Goal: Contribute content

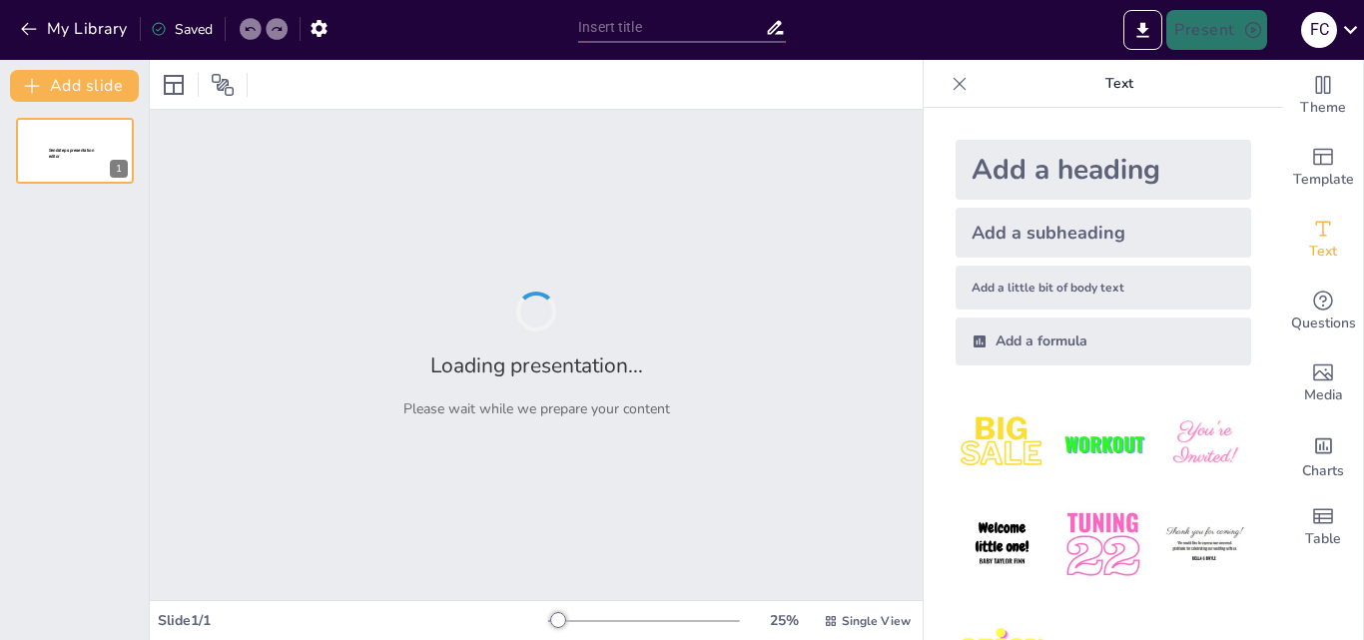
type input "Un Mundo Perdido: La Era de los Dinosaurios y su Impactante Final"
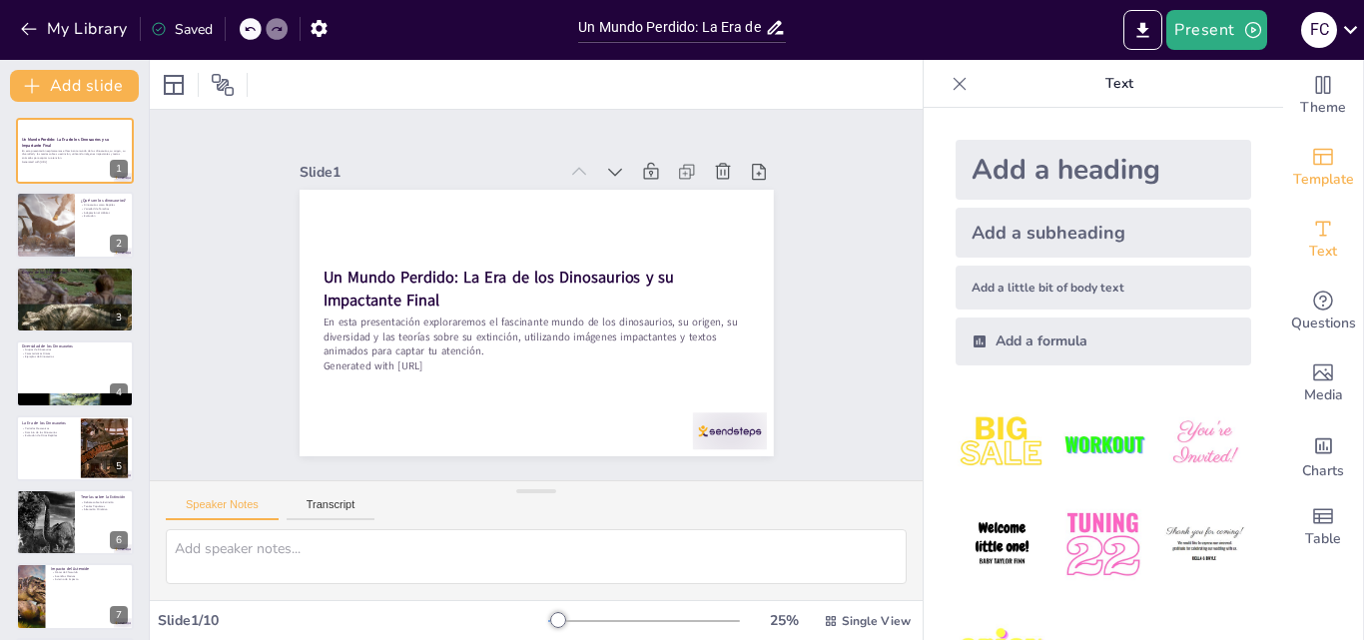
click at [1311, 162] on icon "Add ready made slides" at bounding box center [1323, 157] width 24 height 24
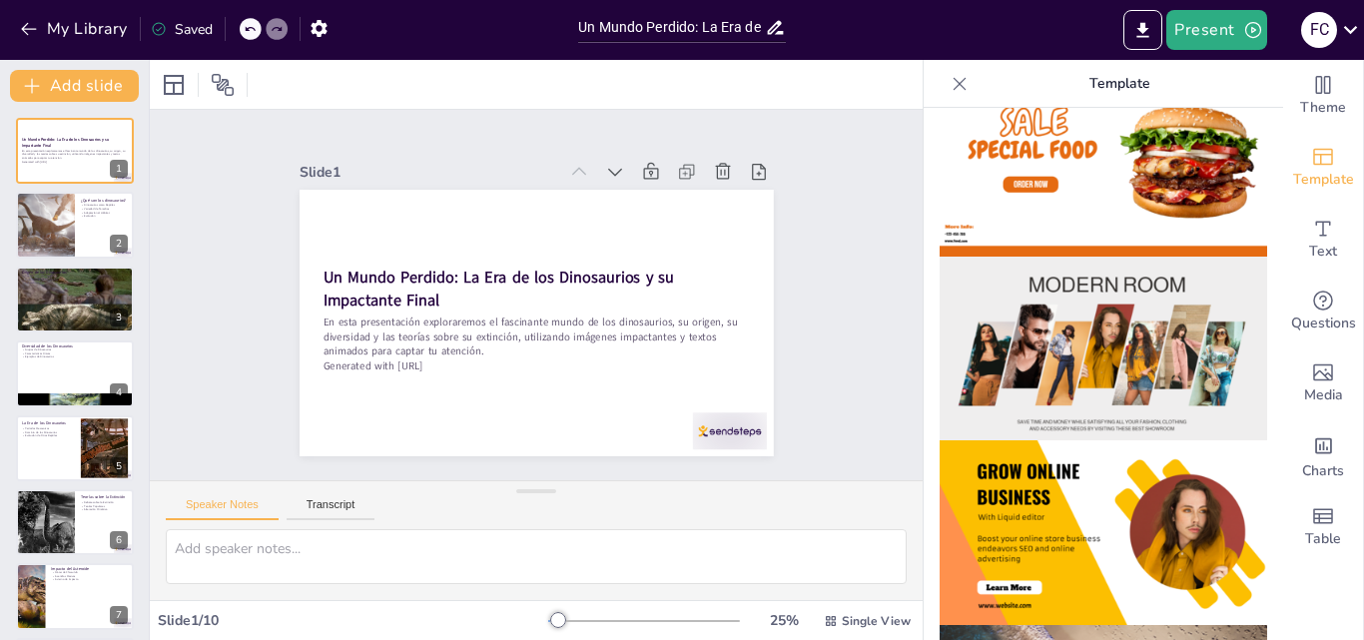
scroll to position [300, 0]
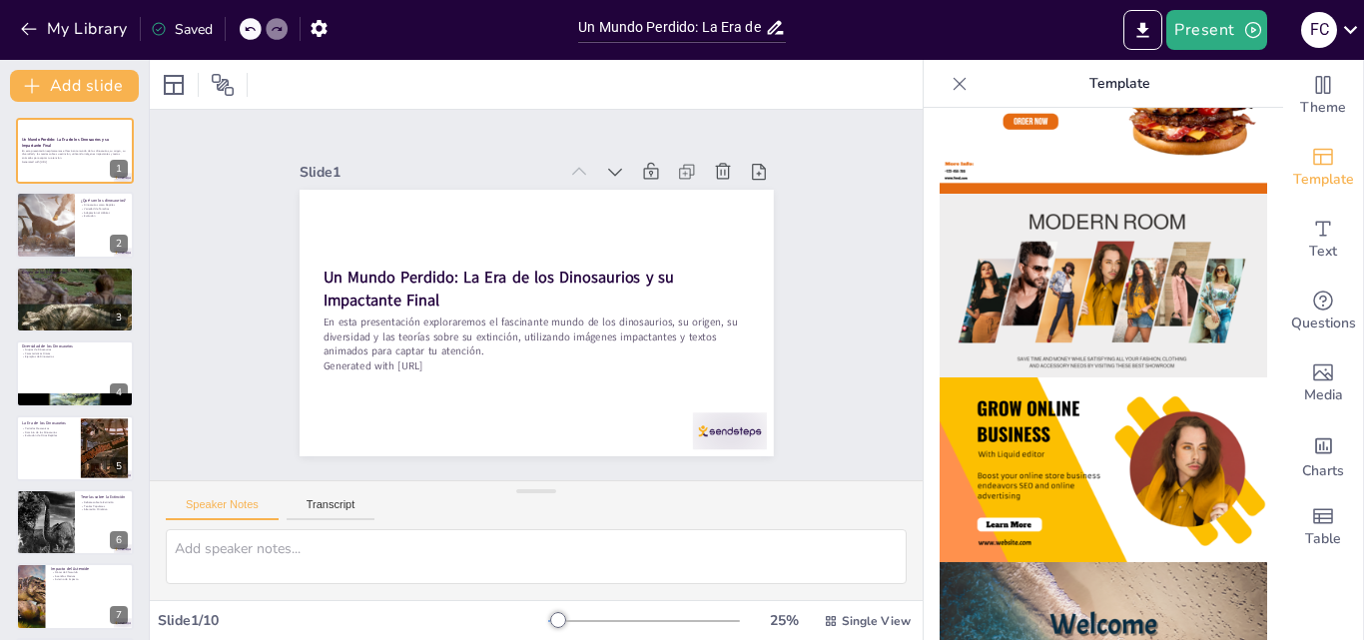
click at [1080, 302] on img at bounding box center [1104, 286] width 328 height 185
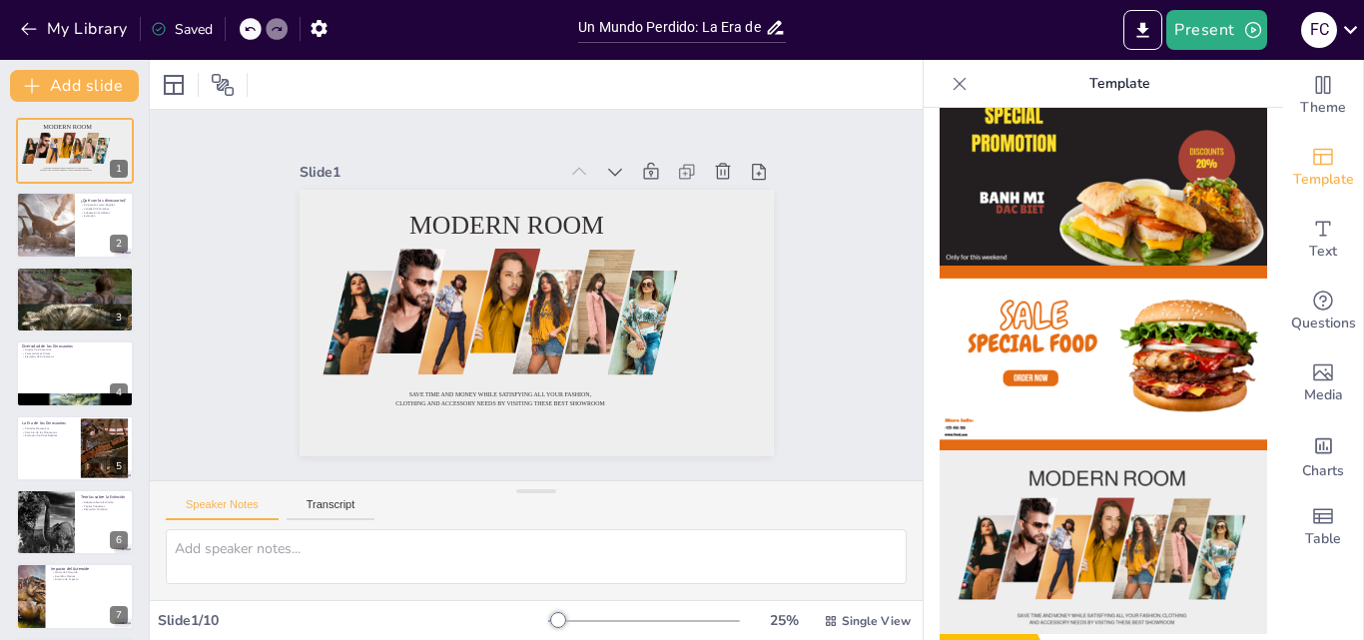
scroll to position [0, 0]
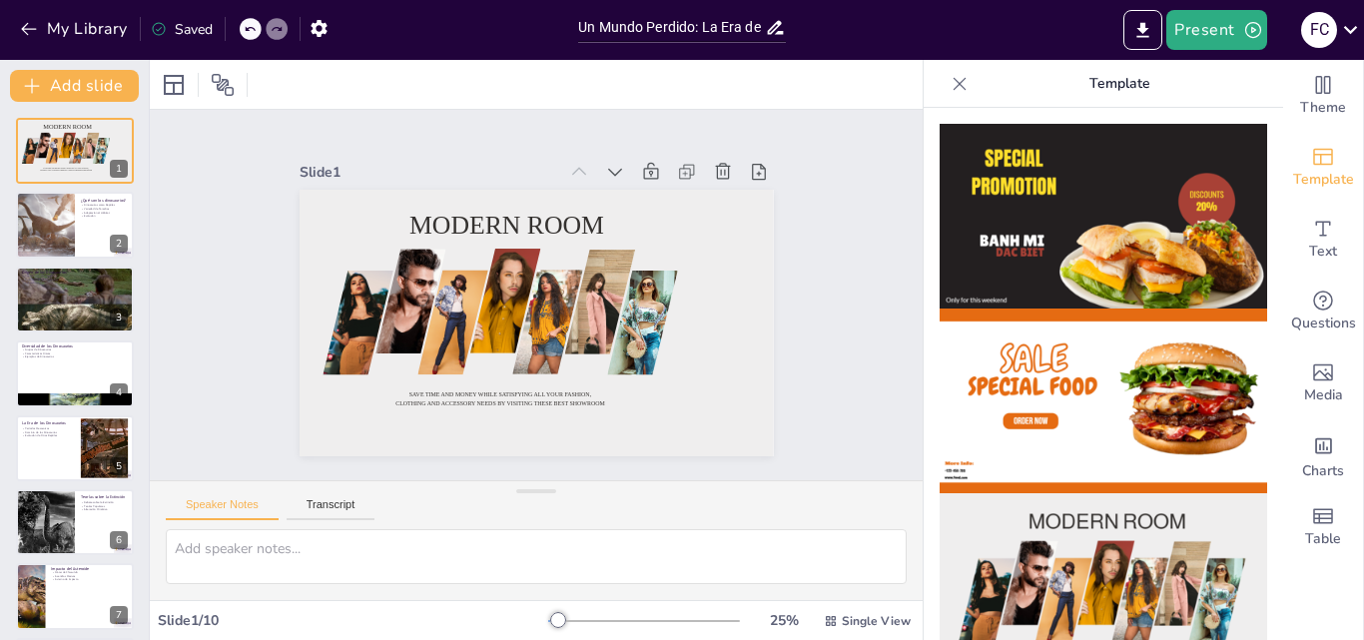
click at [954, 80] on icon at bounding box center [960, 83] width 13 height 13
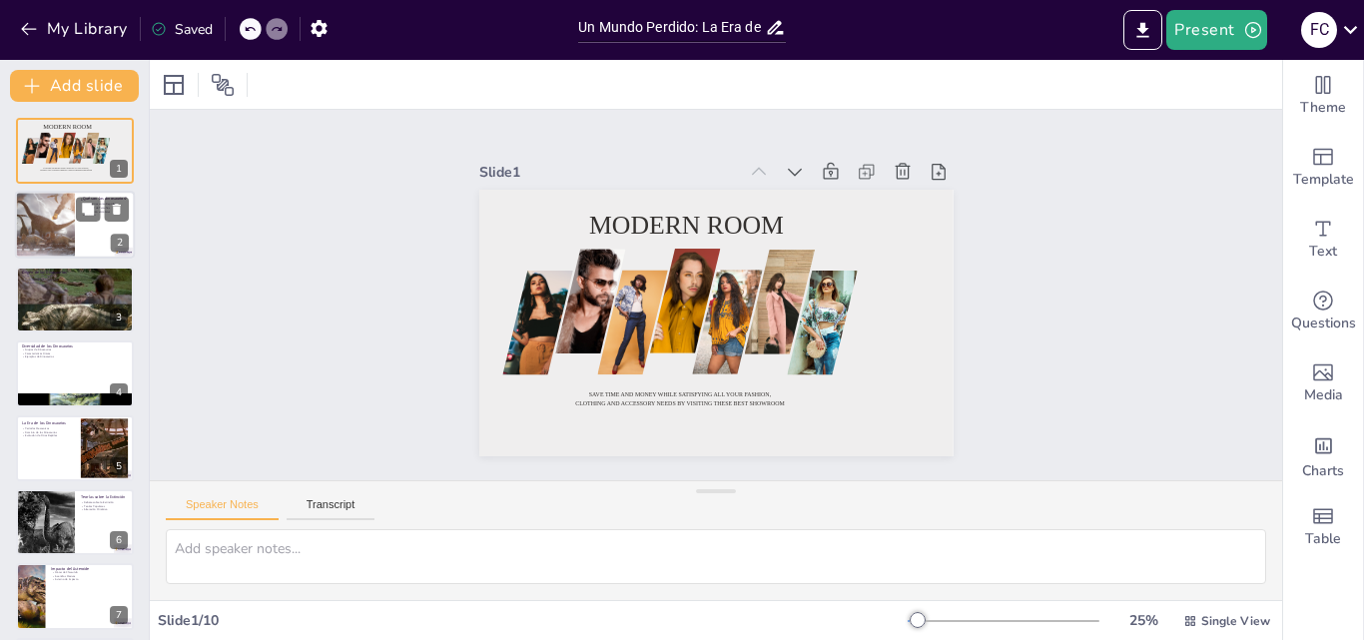
click at [59, 226] on div at bounding box center [45, 226] width 121 height 68
type textarea "Los dinosaurios son considerados reptiles, lo que significa que pertenecen al m…"
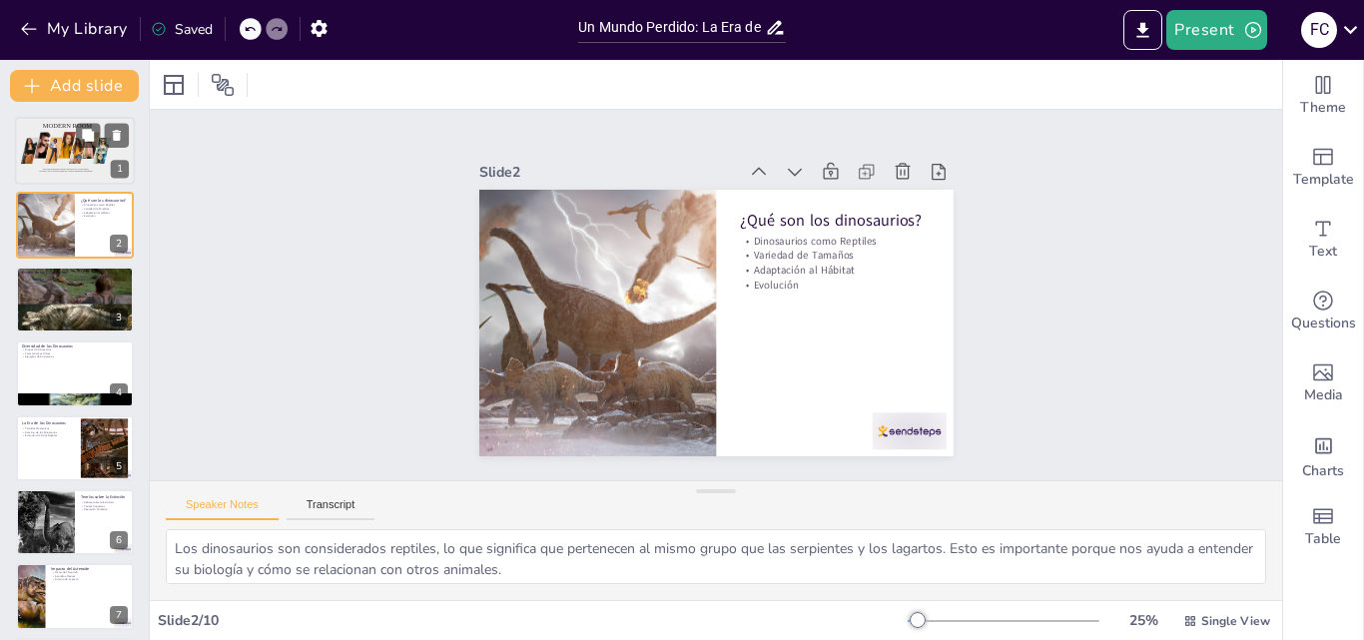
click at [72, 151] on div at bounding box center [78, 151] width 18 height 27
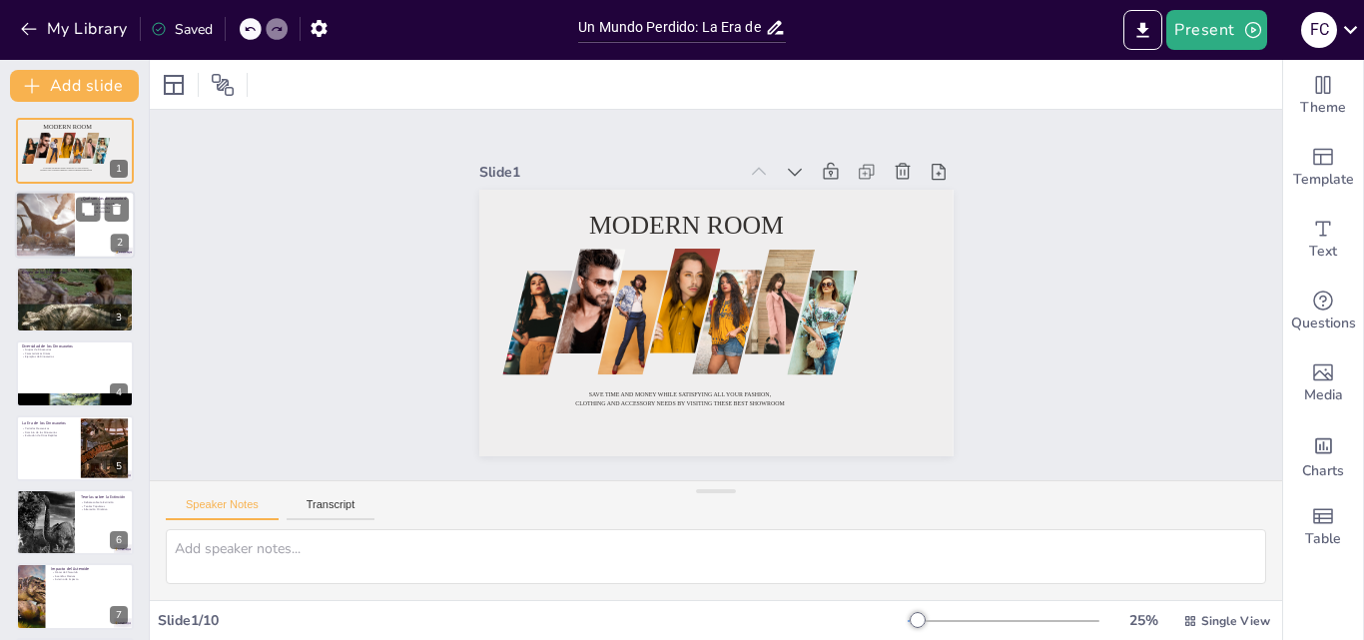
click at [85, 247] on div at bounding box center [75, 226] width 120 height 68
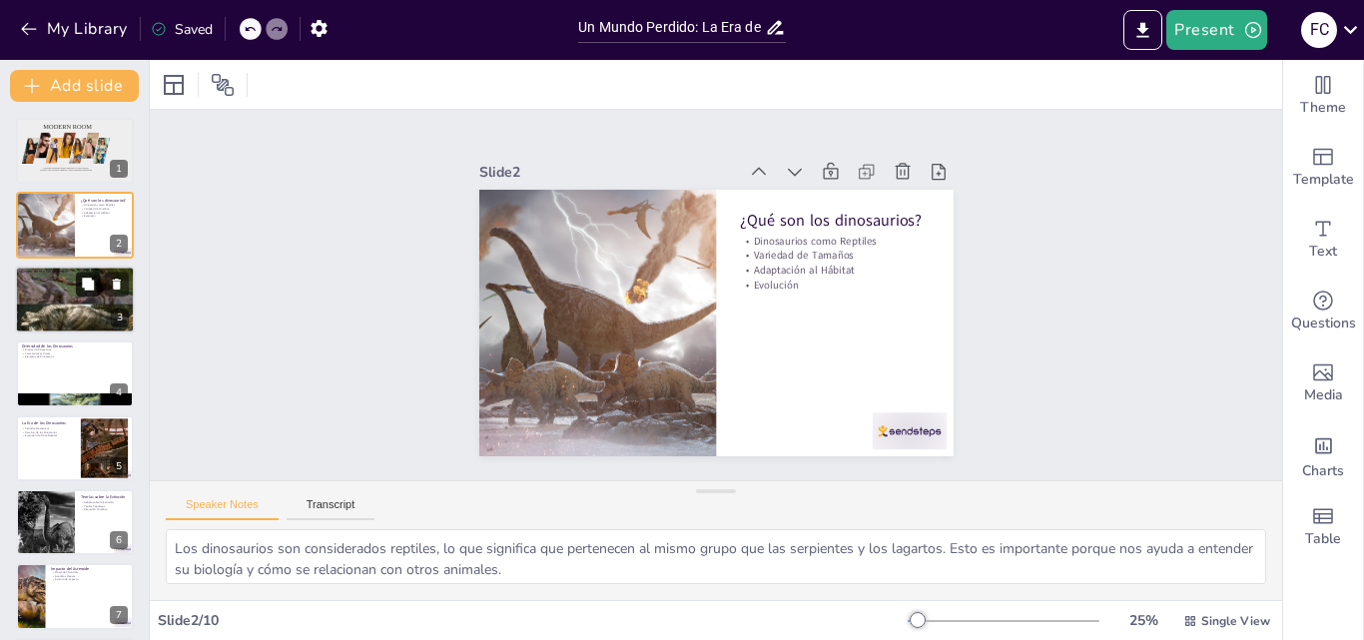
click at [94, 294] on button at bounding box center [88, 284] width 24 height 24
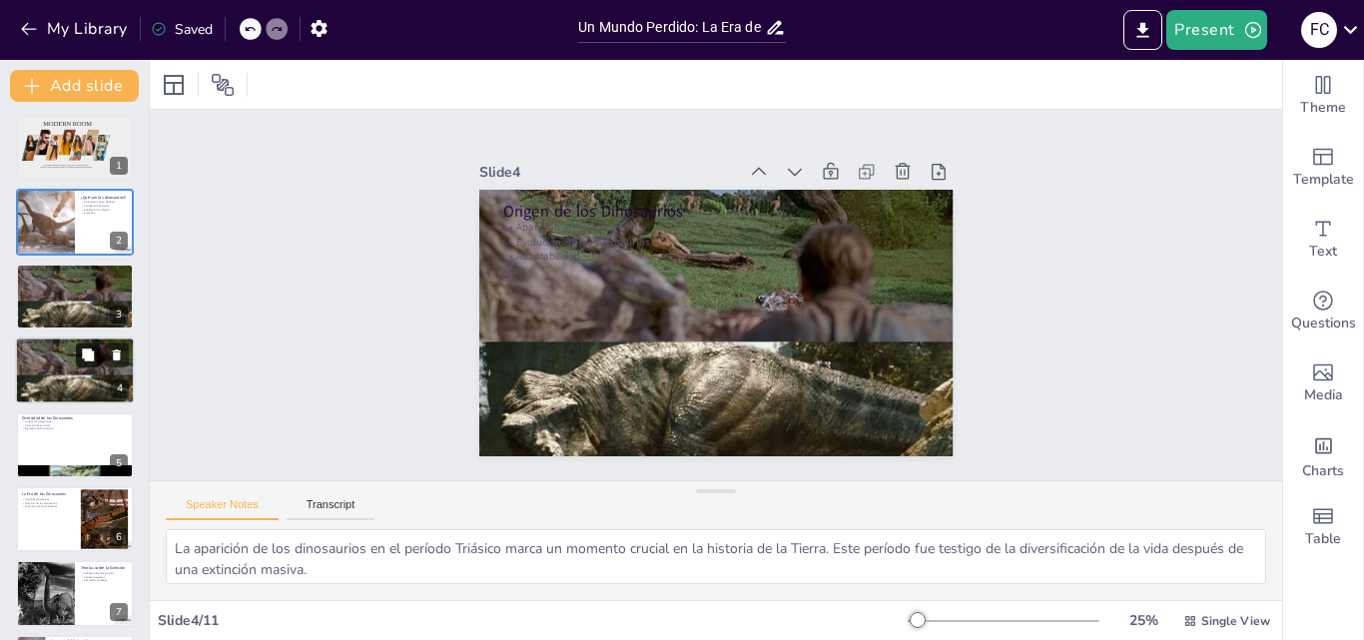
click at [95, 355] on button at bounding box center [88, 356] width 24 height 24
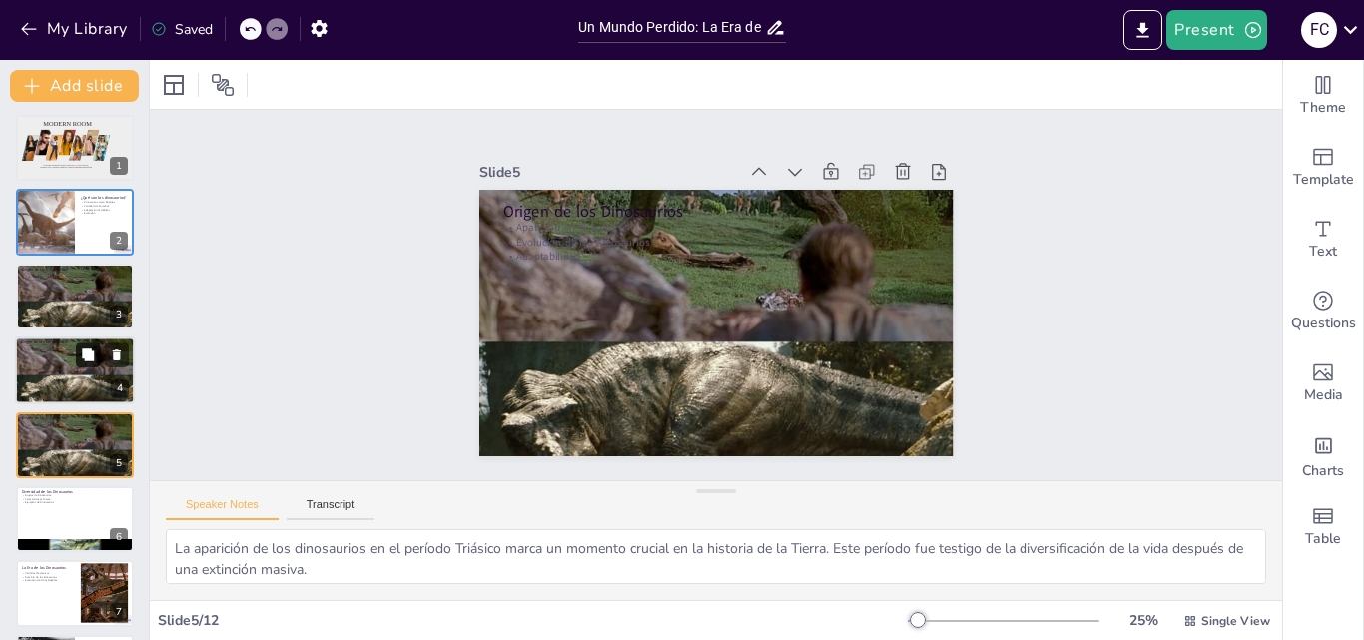
scroll to position [77, 0]
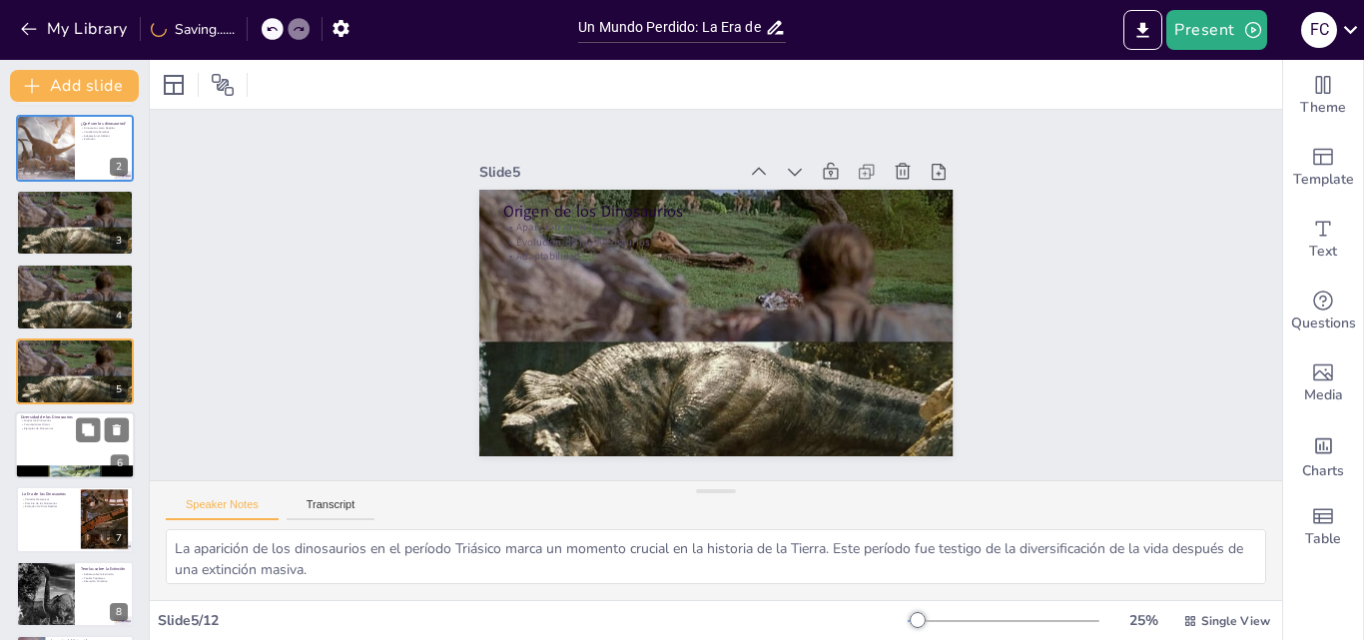
click at [87, 453] on div at bounding box center [75, 445] width 120 height 68
type textarea "La clasificación de los dinosaurios en dos grandes grupos, Saurischia y Ornithi…"
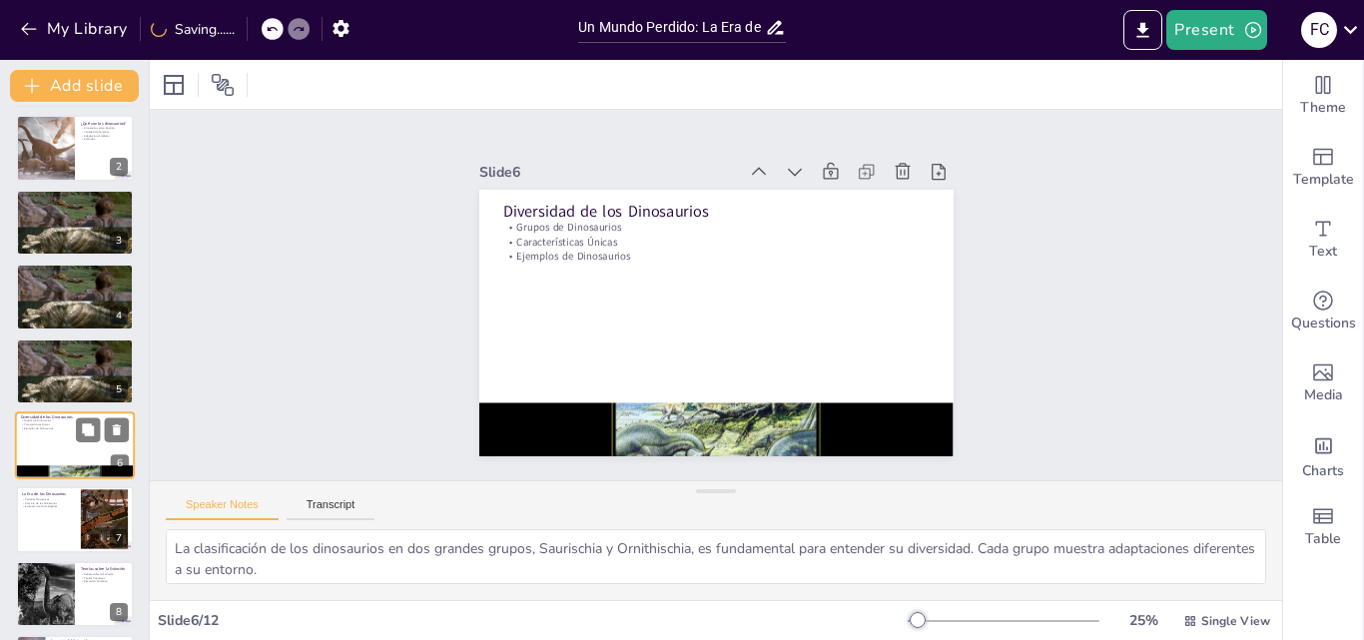
scroll to position [152, 0]
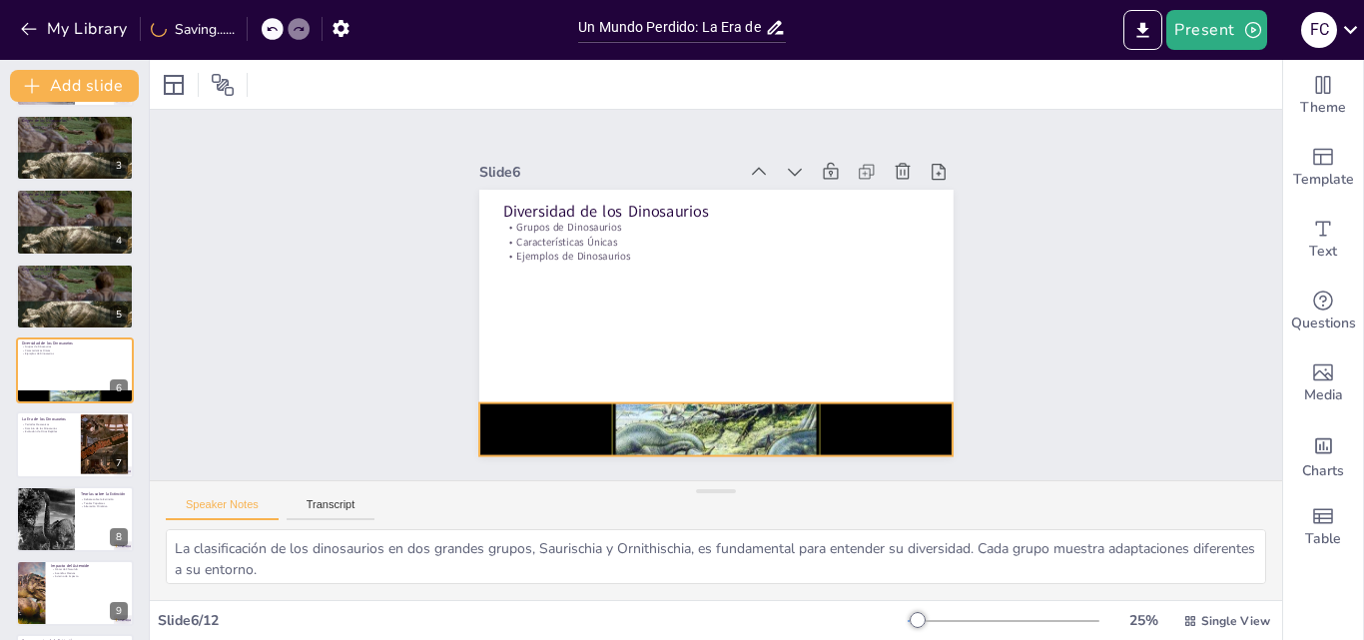
click at [689, 427] on div at bounding box center [716, 430] width 474 height 319
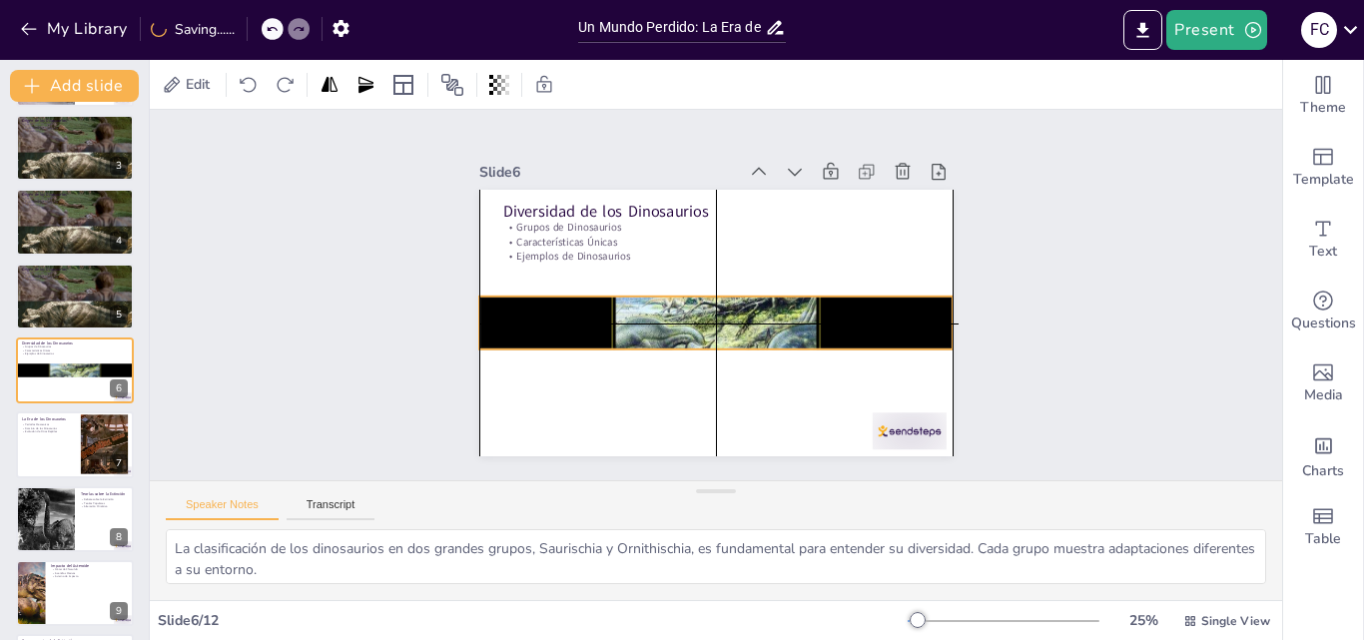
drag, startPoint x: 706, startPoint y: 429, endPoint x: 712, endPoint y: 316, distance: 114.0
click at [712, 316] on div at bounding box center [716, 323] width 474 height 319
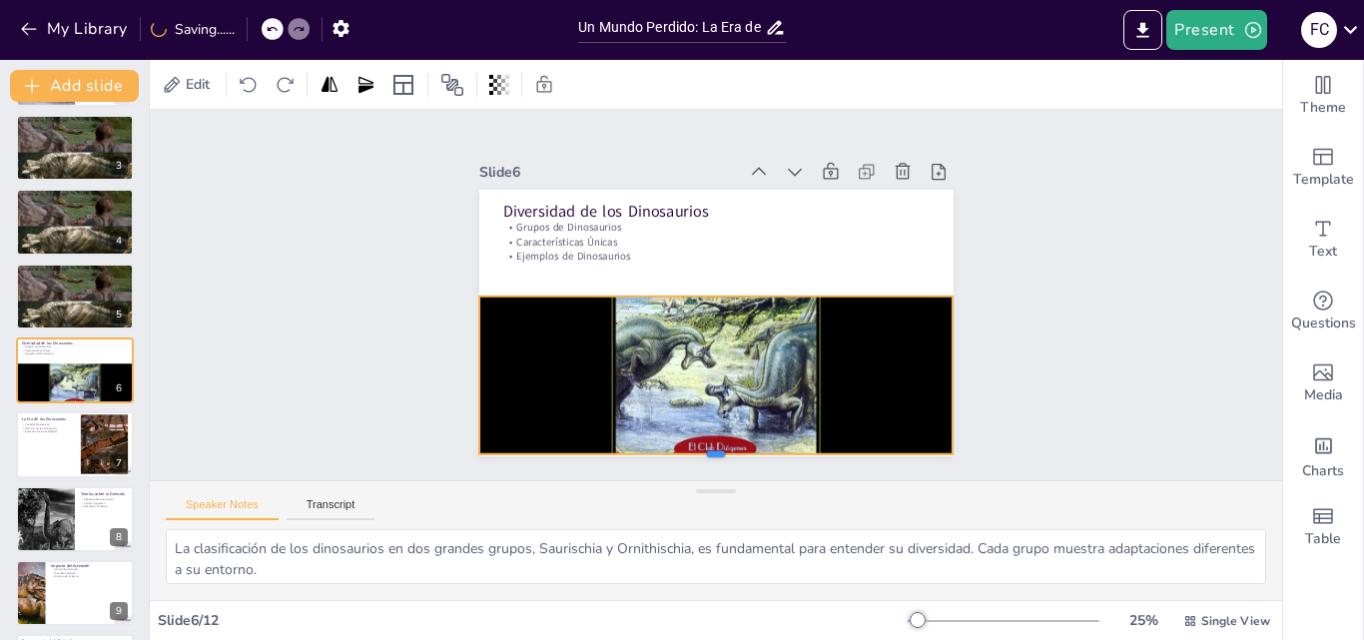
drag, startPoint x: 699, startPoint y: 342, endPoint x: 699, endPoint y: 446, distance: 104.9
click at [699, 454] on div at bounding box center [716, 462] width 474 height 16
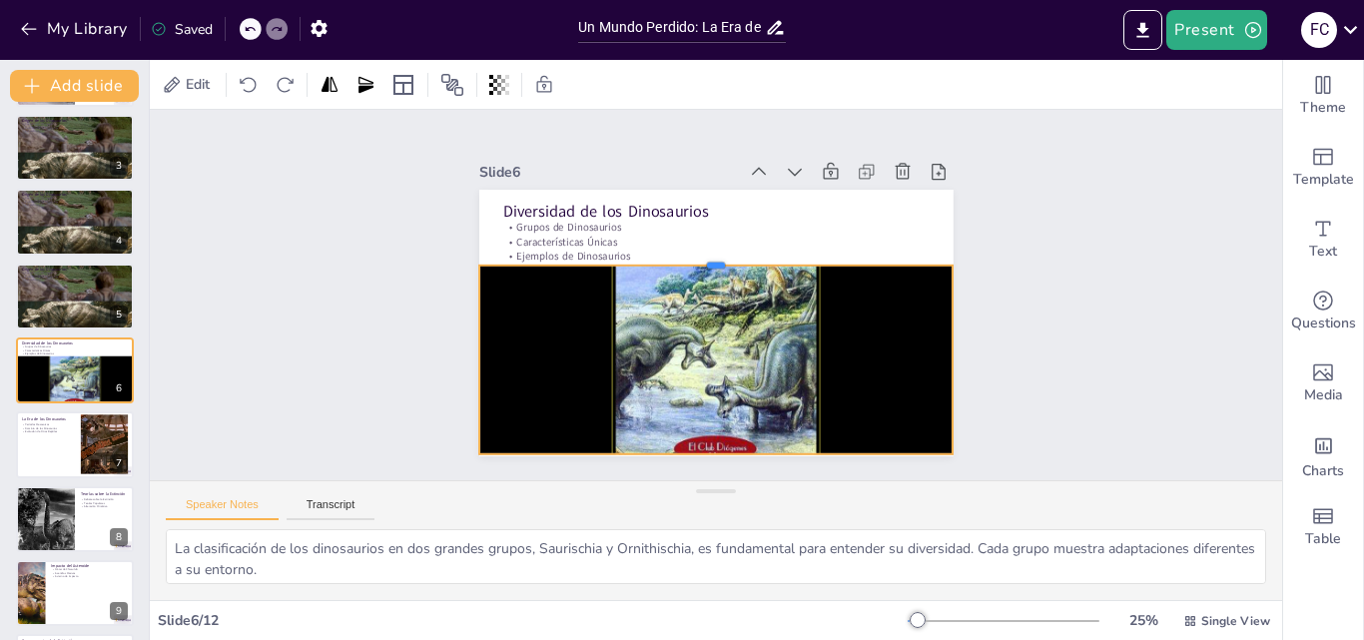
drag, startPoint x: 695, startPoint y: 288, endPoint x: 698, endPoint y: 257, distance: 31.1
click at [698, 257] on div at bounding box center [716, 258] width 474 height 16
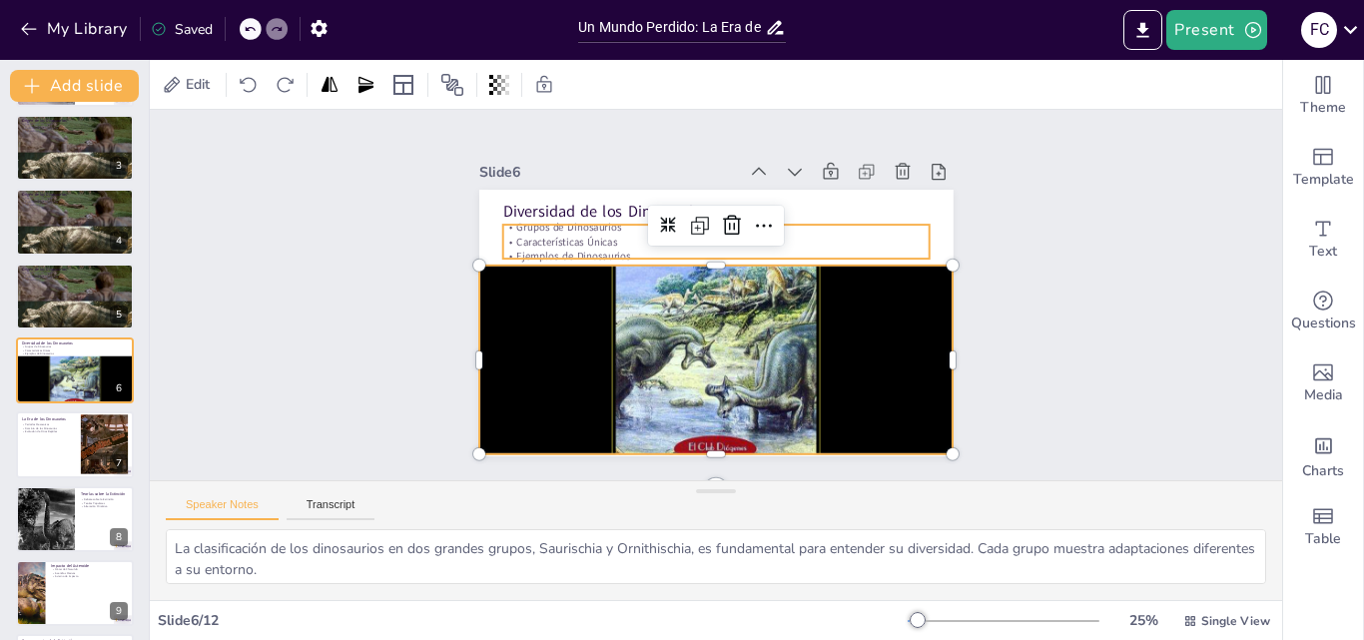
click at [862, 235] on p "Características Únicas" at bounding box center [715, 242] width 426 height 15
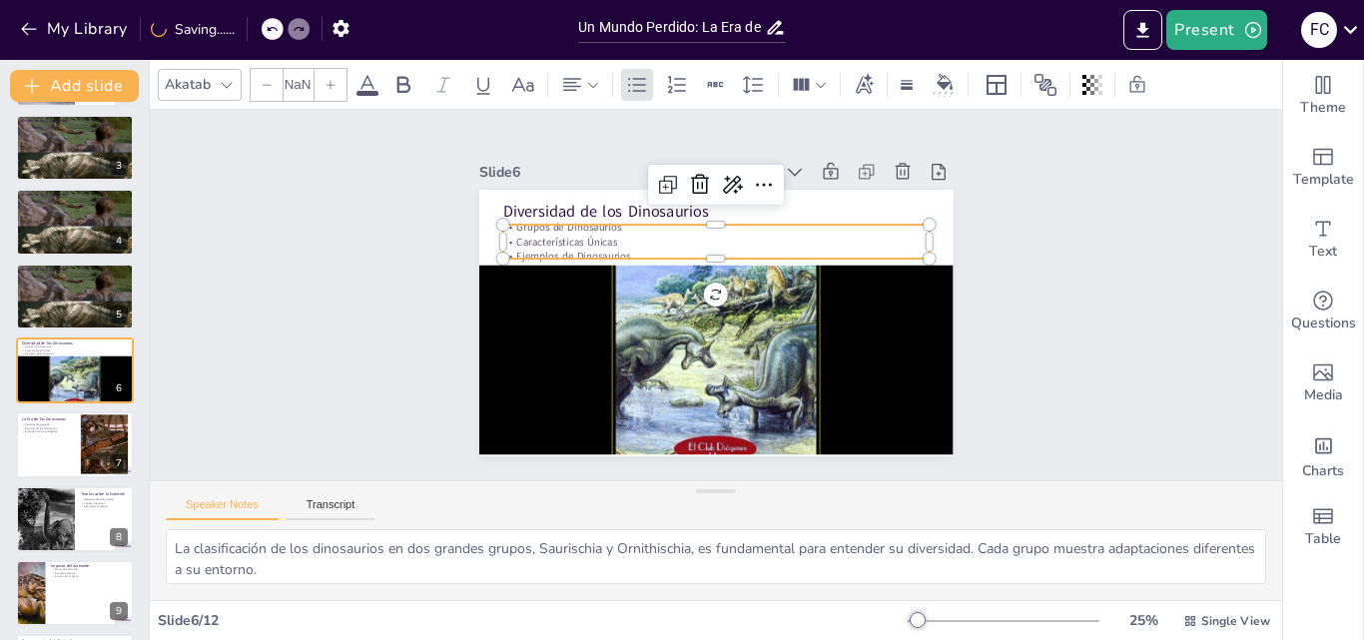
type input "32"
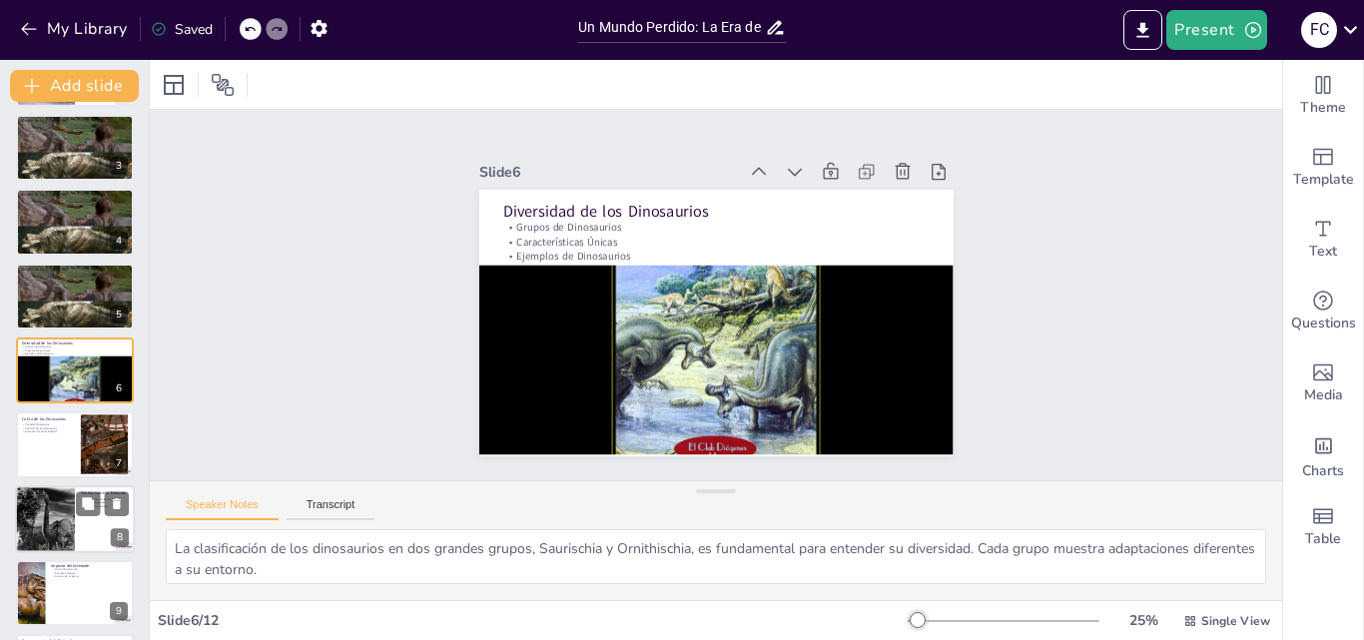
click at [89, 458] on div at bounding box center [104, 445] width 83 height 60
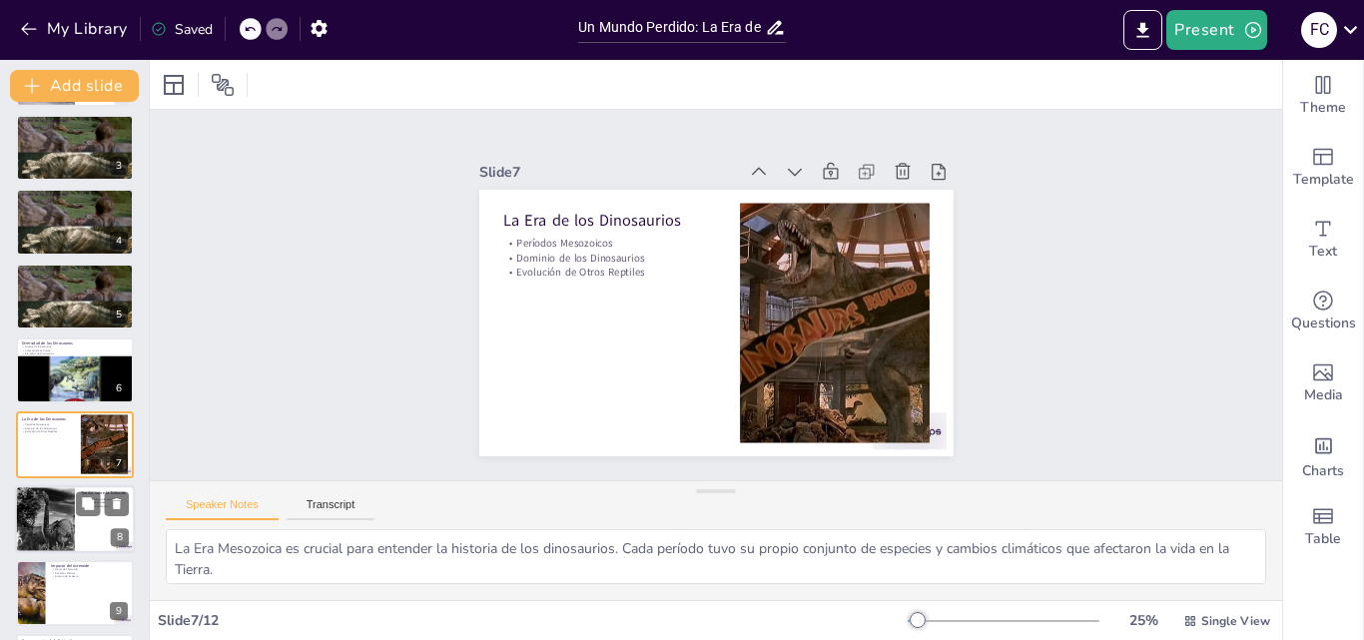
scroll to position [226, 0]
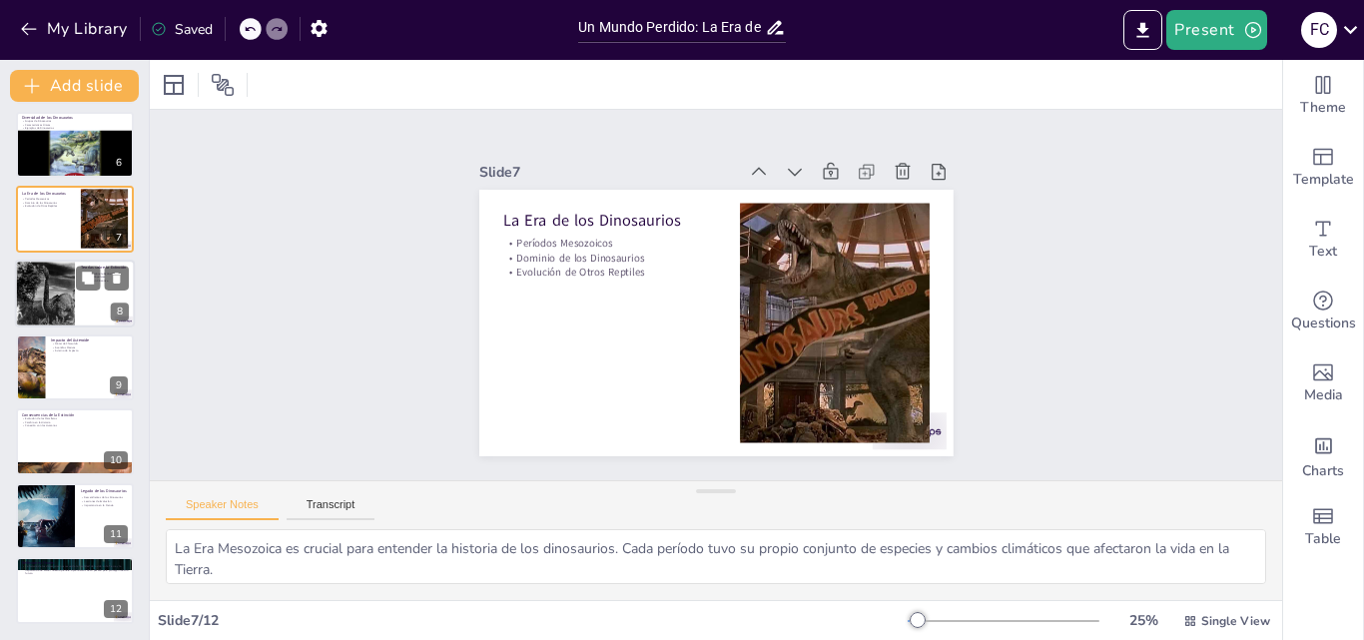
click at [60, 295] on div at bounding box center [44, 294] width 89 height 68
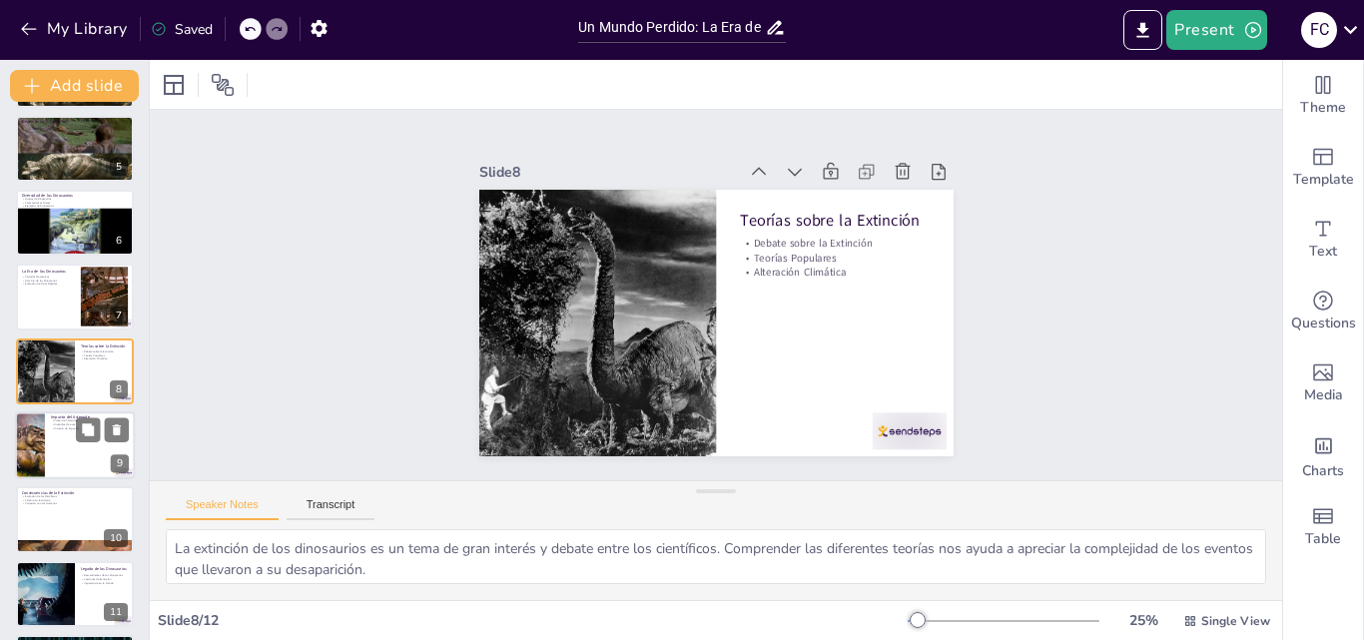
click at [46, 458] on div at bounding box center [75, 445] width 120 height 68
type textarea "El cráter de Chicxulub es una evidencia tangible del impacto que causó la extin…"
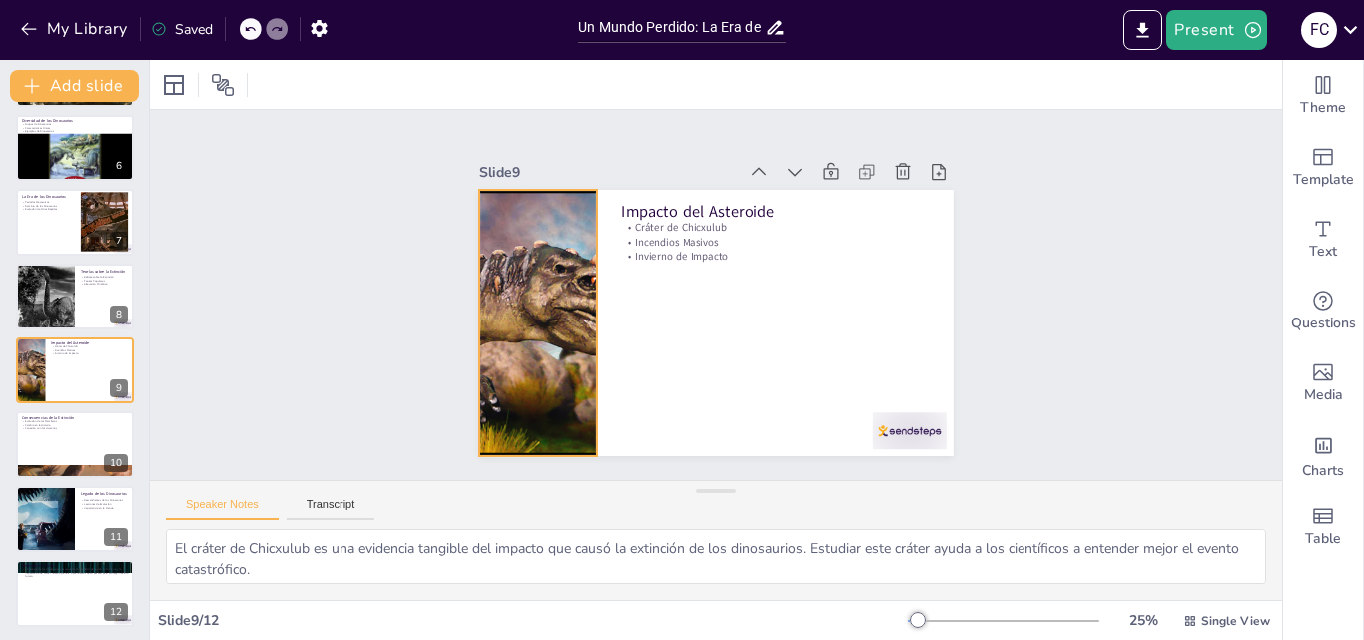
click at [563, 357] on div at bounding box center [538, 323] width 396 height 267
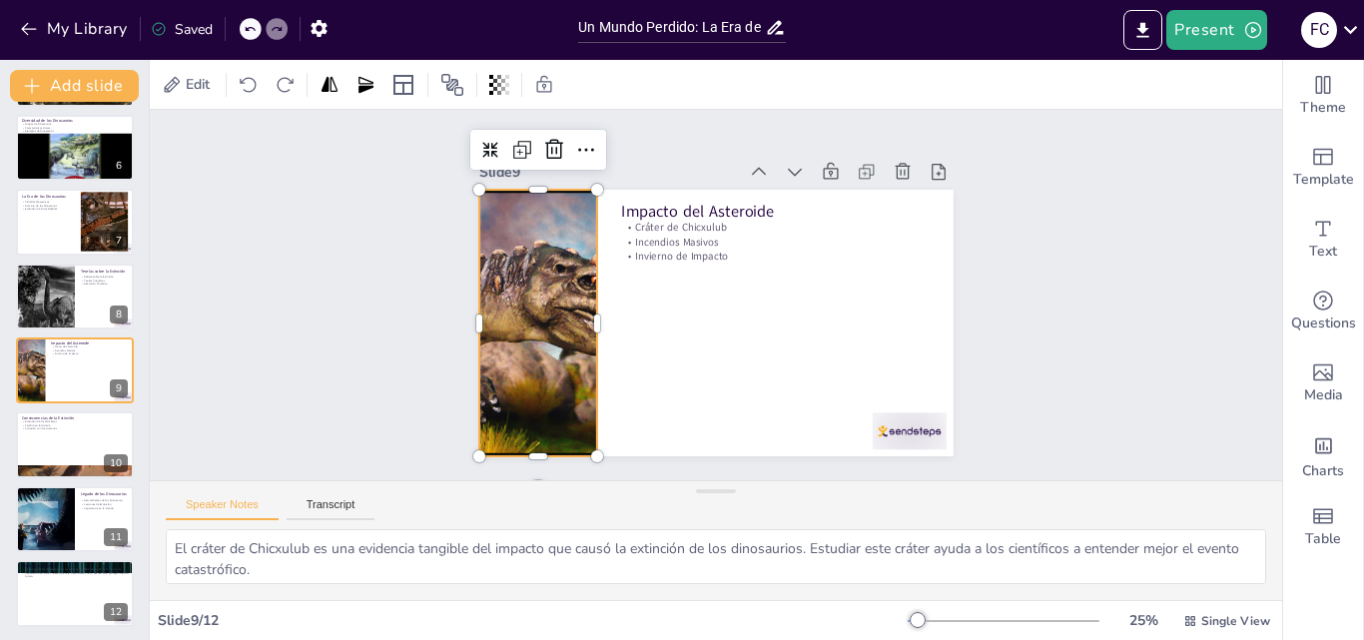
click at [645, 233] on p "Incendios Masivos" at bounding box center [780, 248] width 308 height 47
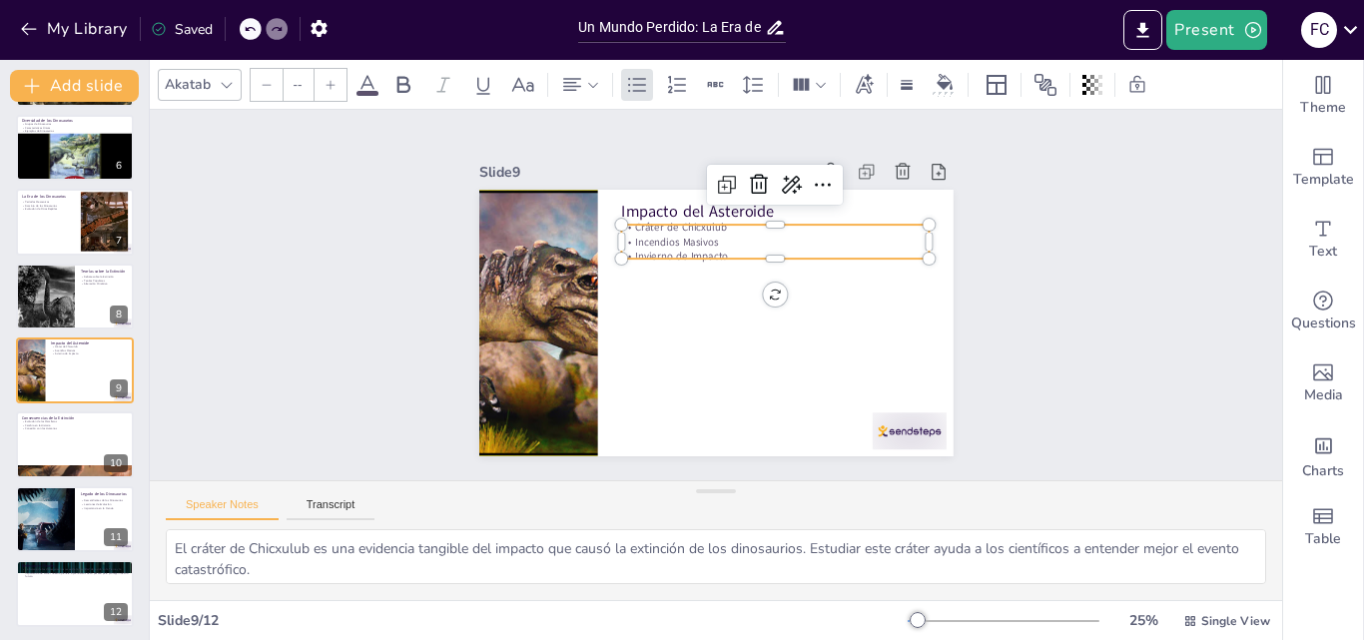
click at [664, 206] on p "Impacto del Asteroide" at bounding box center [783, 219] width 309 height 54
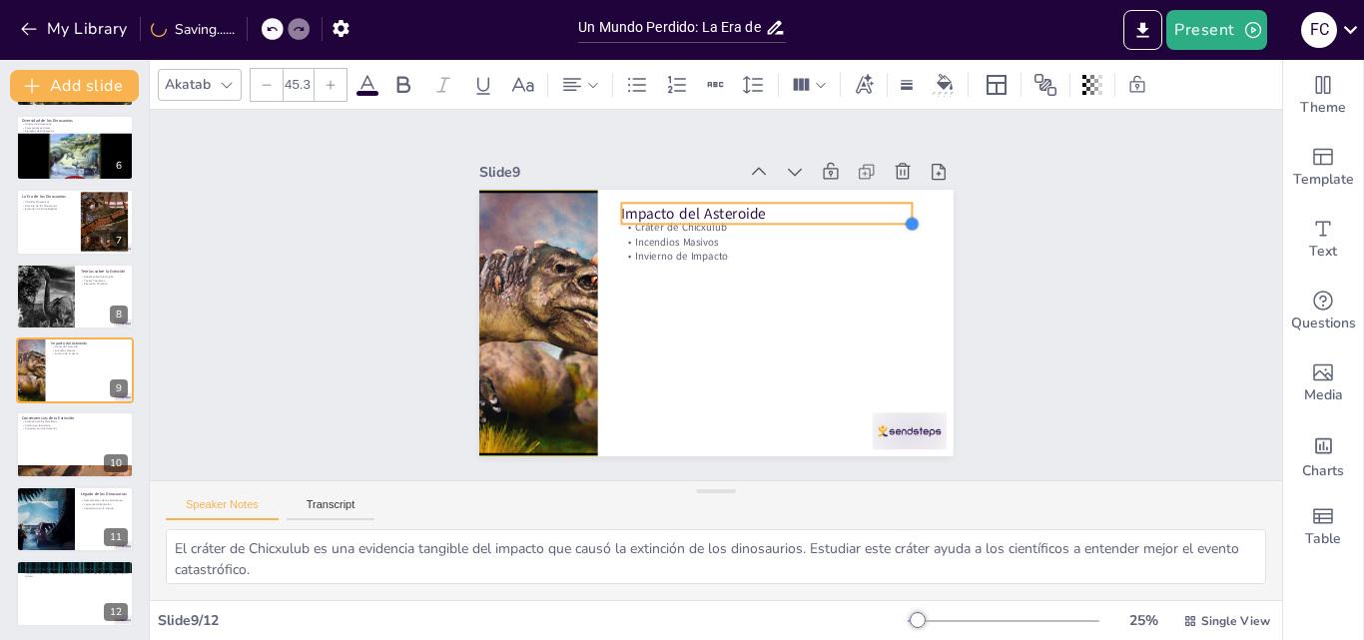
drag, startPoint x: 916, startPoint y: 213, endPoint x: 787, endPoint y: 212, distance: 128.8
click at [787, 212] on div "Impacto del Asteroide Cráter de Chicxulub Incendios Masivos Invierno de Impacto" at bounding box center [716, 323] width 474 height 267
click at [752, 243] on div at bounding box center [766, 251] width 291 height 16
drag, startPoint x: 898, startPoint y: 214, endPoint x: 774, endPoint y: 214, distance: 123.8
click at [790, 214] on div at bounding box center [800, 231] width 20 height 41
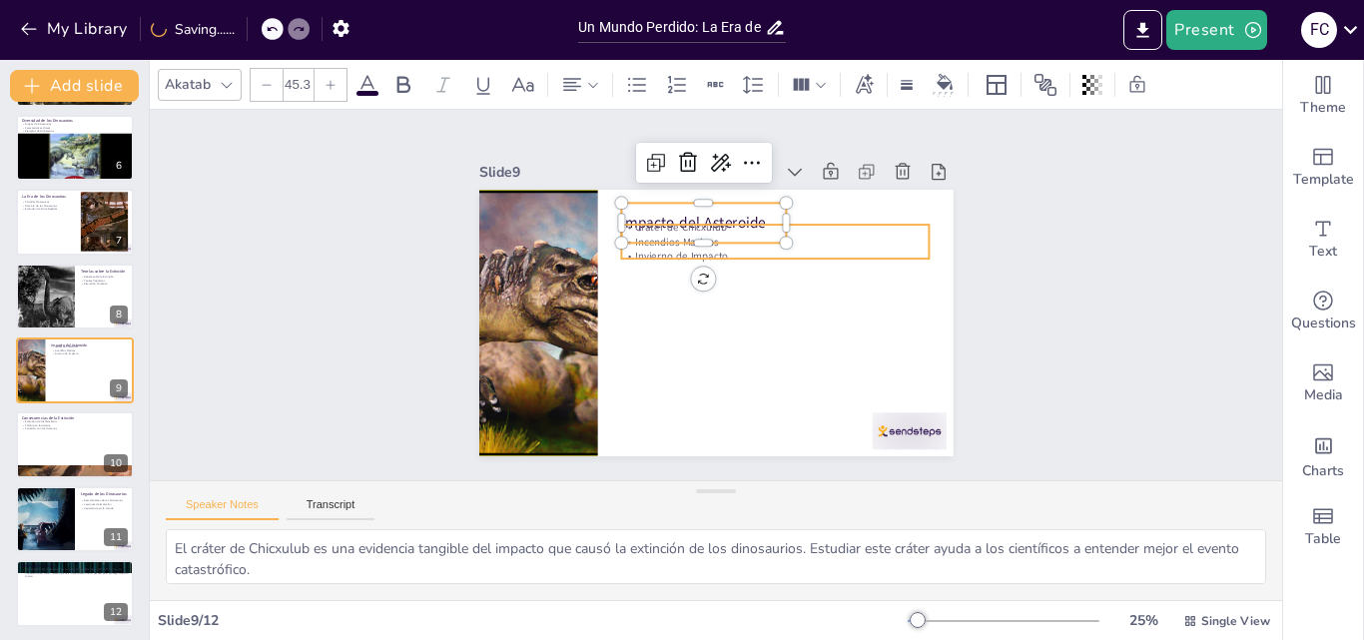
click at [730, 235] on p "Incendios Masivos" at bounding box center [775, 242] width 309 height 15
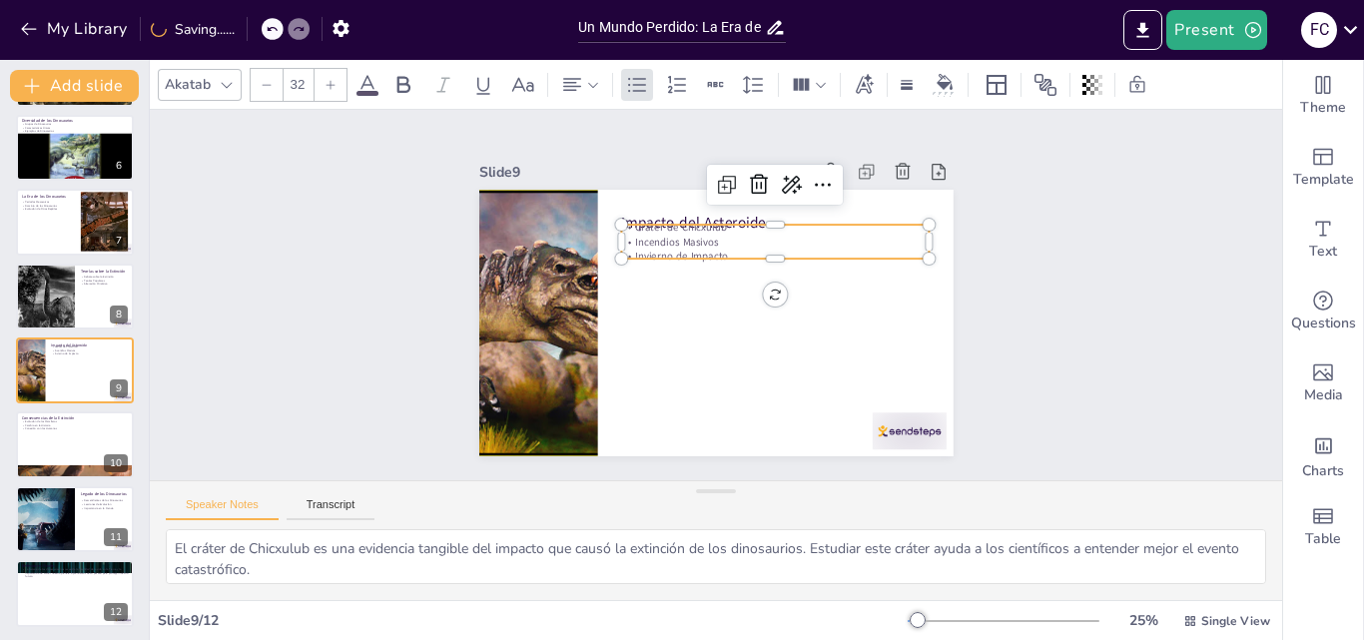
click at [798, 249] on p "Invierno de Impacto" at bounding box center [775, 256] width 309 height 15
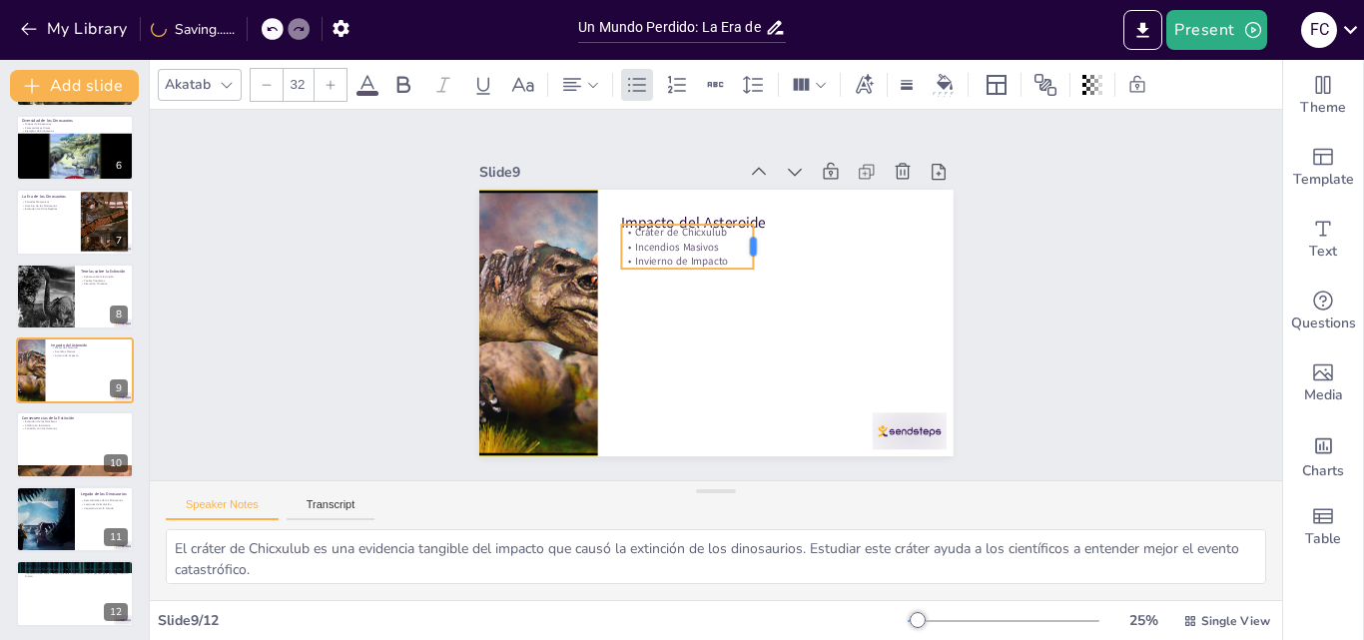
drag, startPoint x: 883, startPoint y: 233, endPoint x: 741, endPoint y: 233, distance: 141.8
click at [754, 233] on div at bounding box center [762, 247] width 16 height 44
click at [752, 218] on p "Impacto del Asteroide" at bounding box center [711, 222] width 166 height 38
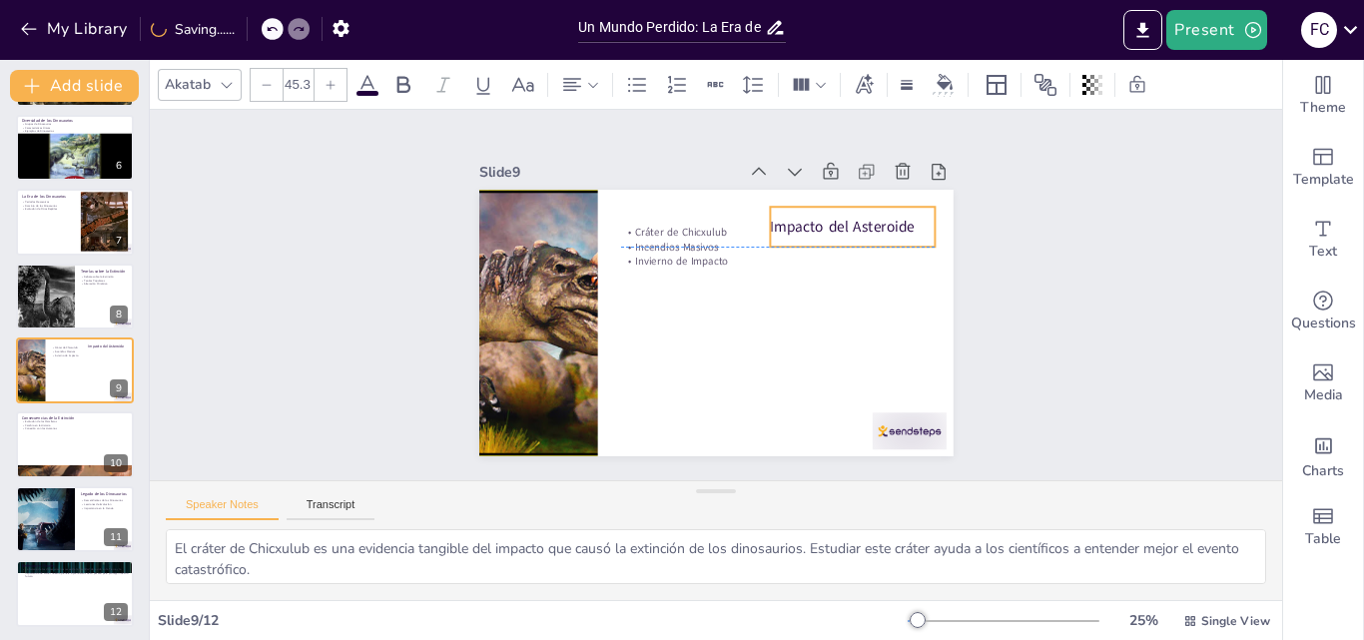
drag, startPoint x: 752, startPoint y: 218, endPoint x: 901, endPoint y: 214, distance: 148.9
click at [901, 217] on p "Impacto del Asteroide" at bounding box center [852, 227] width 165 height 21
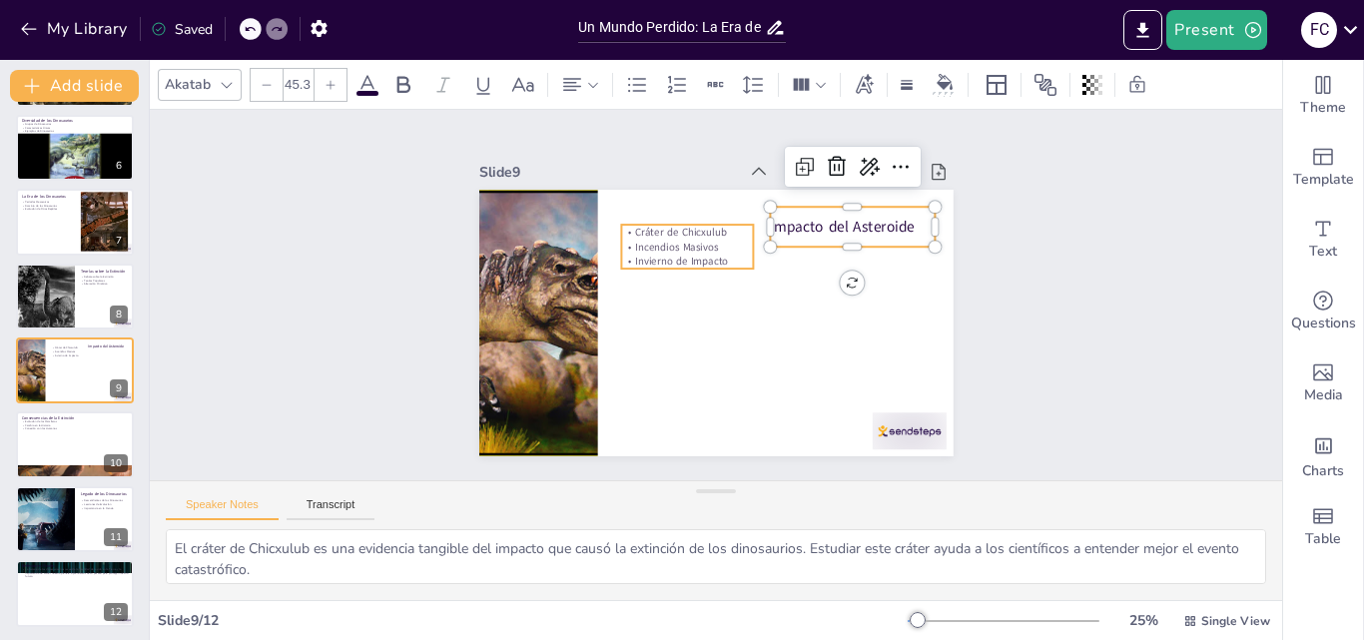
click at [668, 255] on p "Invierno de Impacto" at bounding box center [687, 262] width 133 height 15
type input "32"
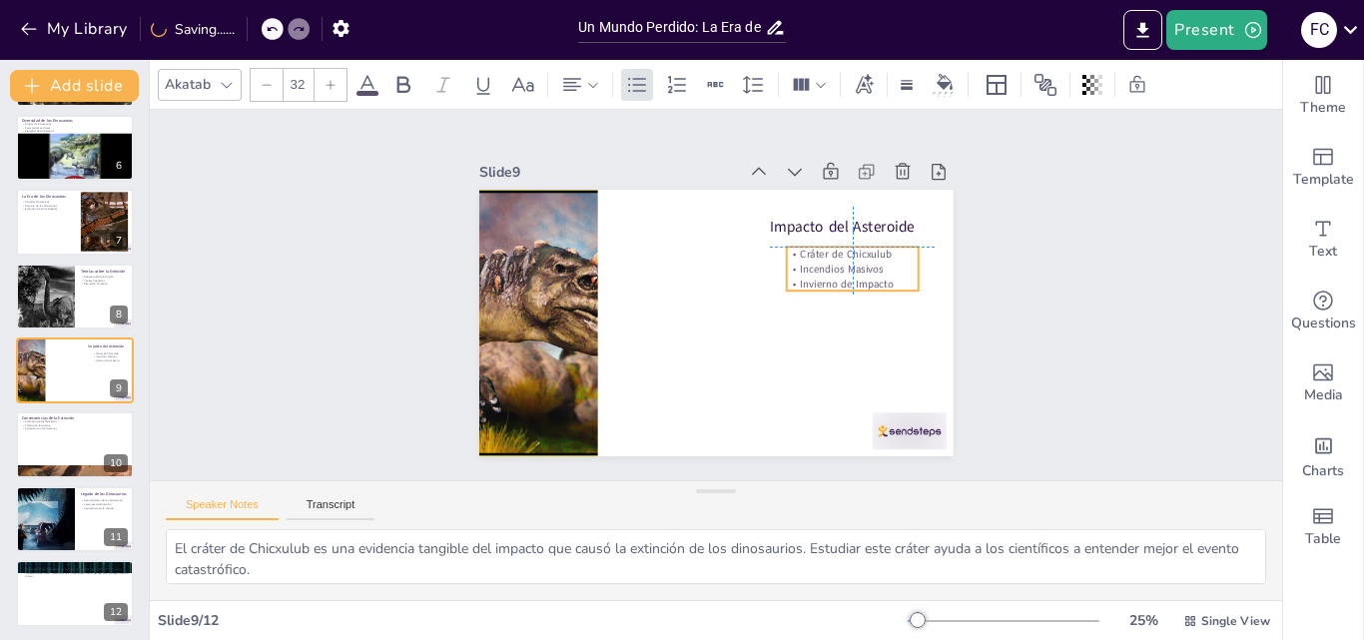
drag, startPoint x: 654, startPoint y: 242, endPoint x: 823, endPoint y: 268, distance: 170.8
click at [823, 268] on p "Incendios Masivos" at bounding box center [852, 269] width 133 height 15
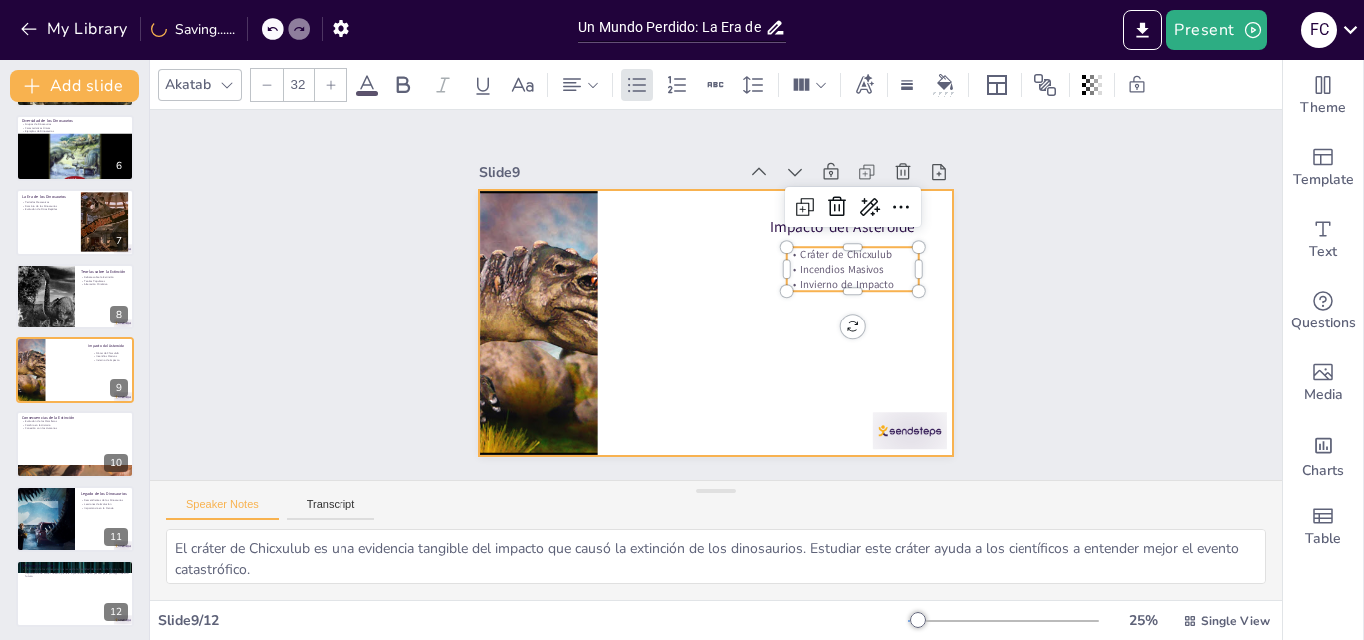
click at [539, 291] on div at bounding box center [536, 286] width 443 height 344
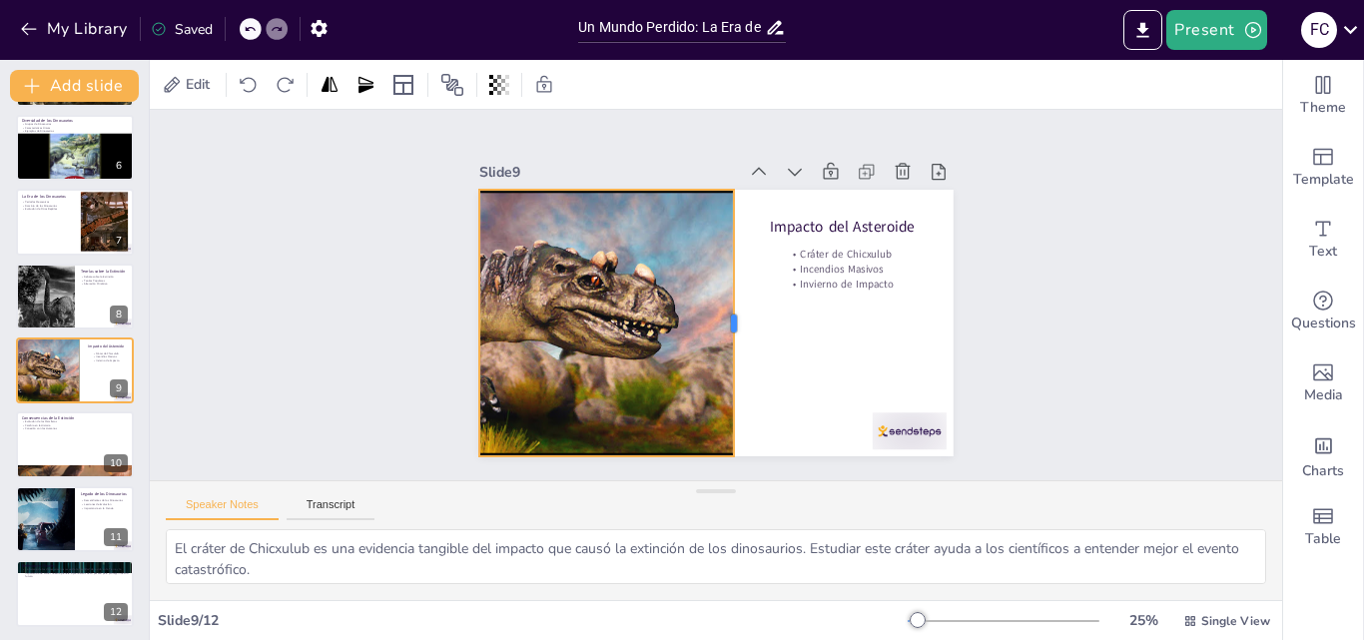
drag, startPoint x: 613, startPoint y: 322, endPoint x: 722, endPoint y: 324, distance: 108.9
click at [734, 324] on div at bounding box center [742, 323] width 16 height 267
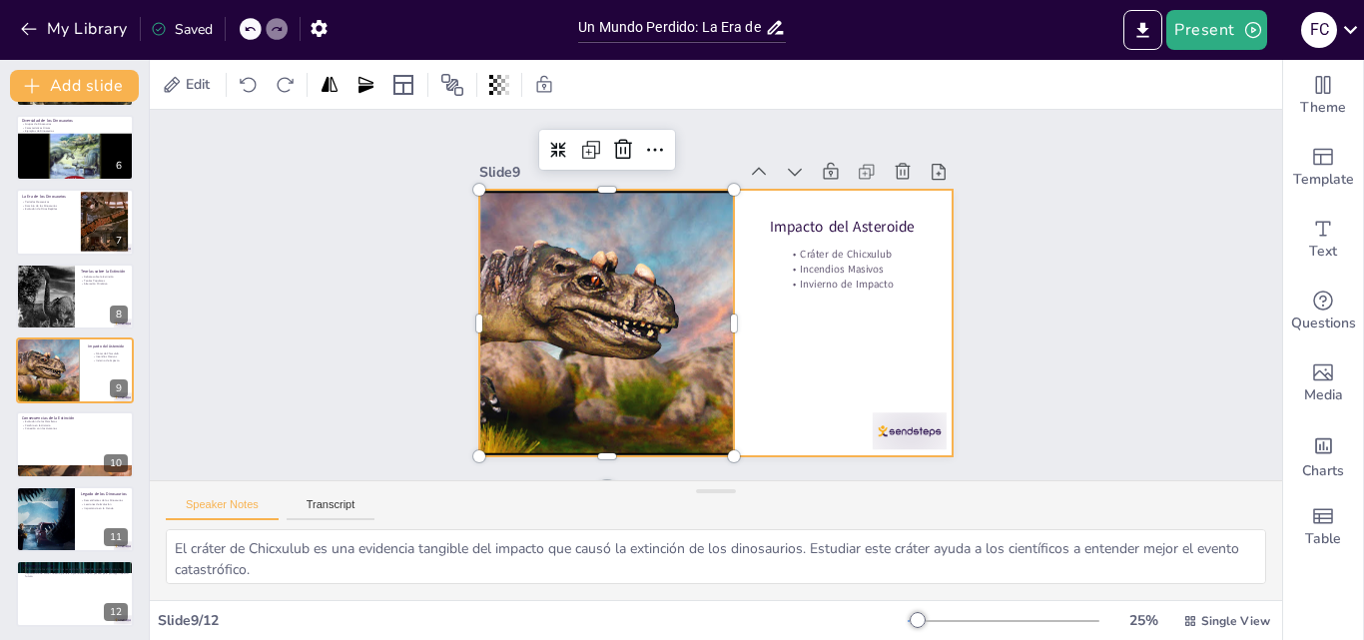
click at [785, 369] on div at bounding box center [716, 323] width 474 height 267
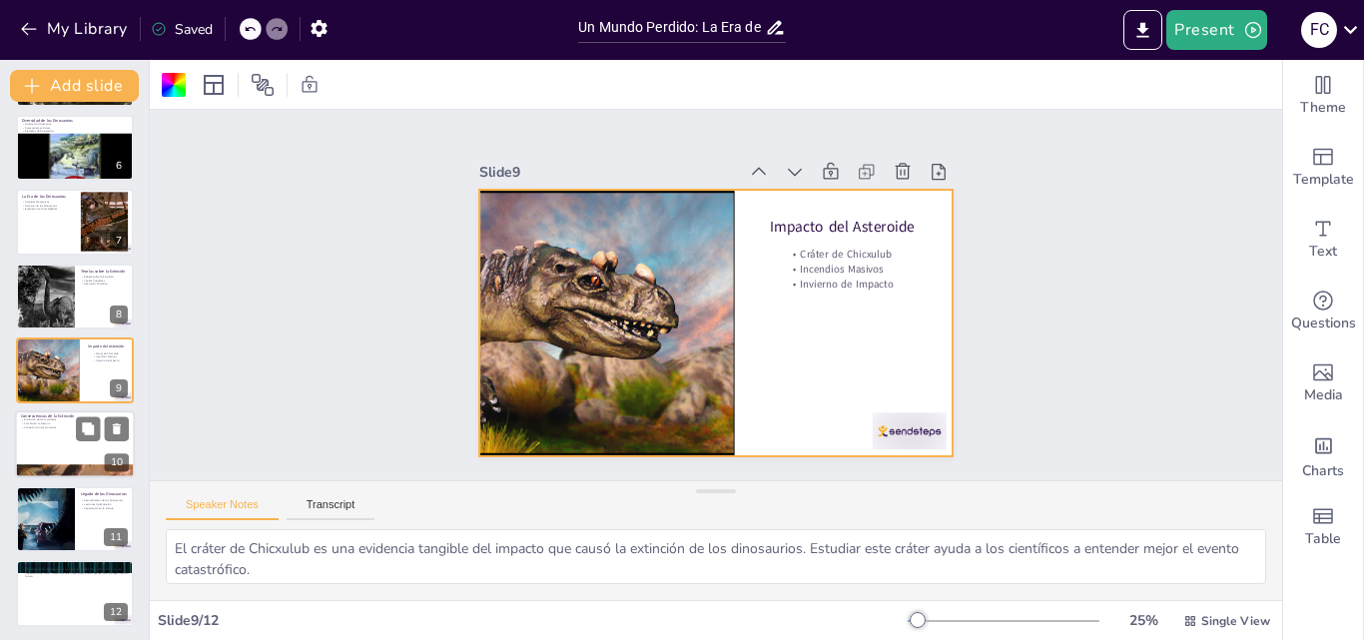
click at [74, 456] on div at bounding box center [75, 445] width 120 height 68
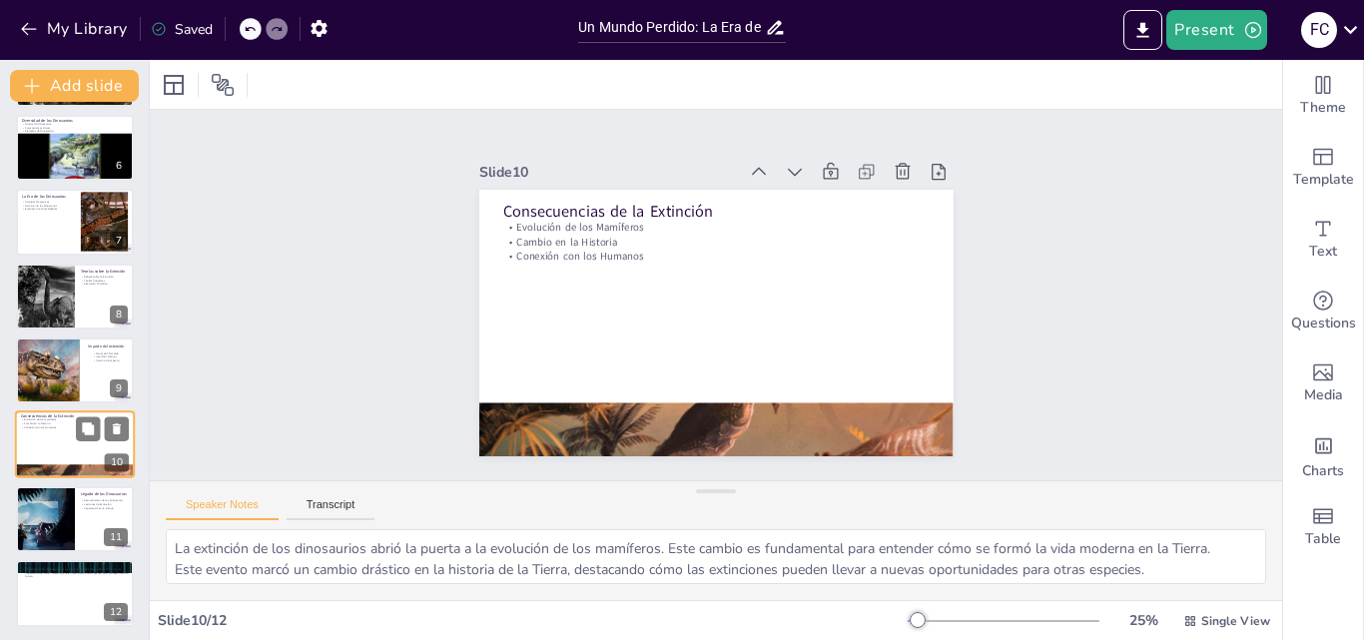
scroll to position [377, 0]
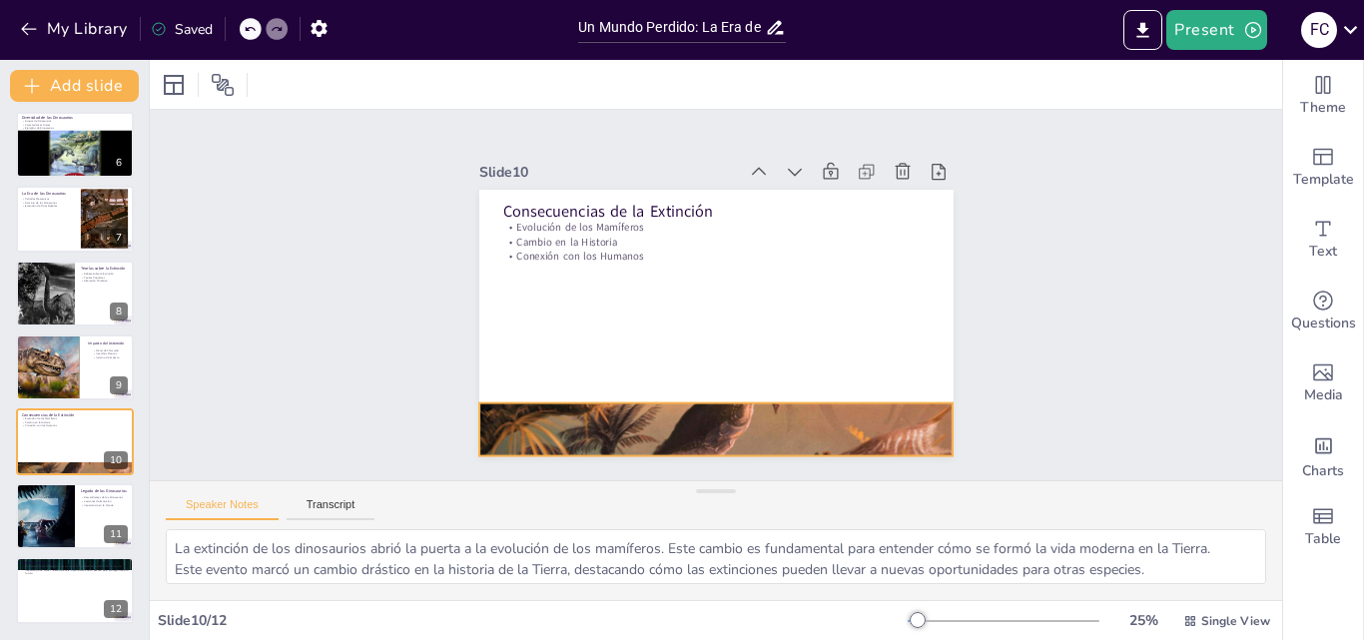
click at [685, 414] on div at bounding box center [716, 430] width 474 height 356
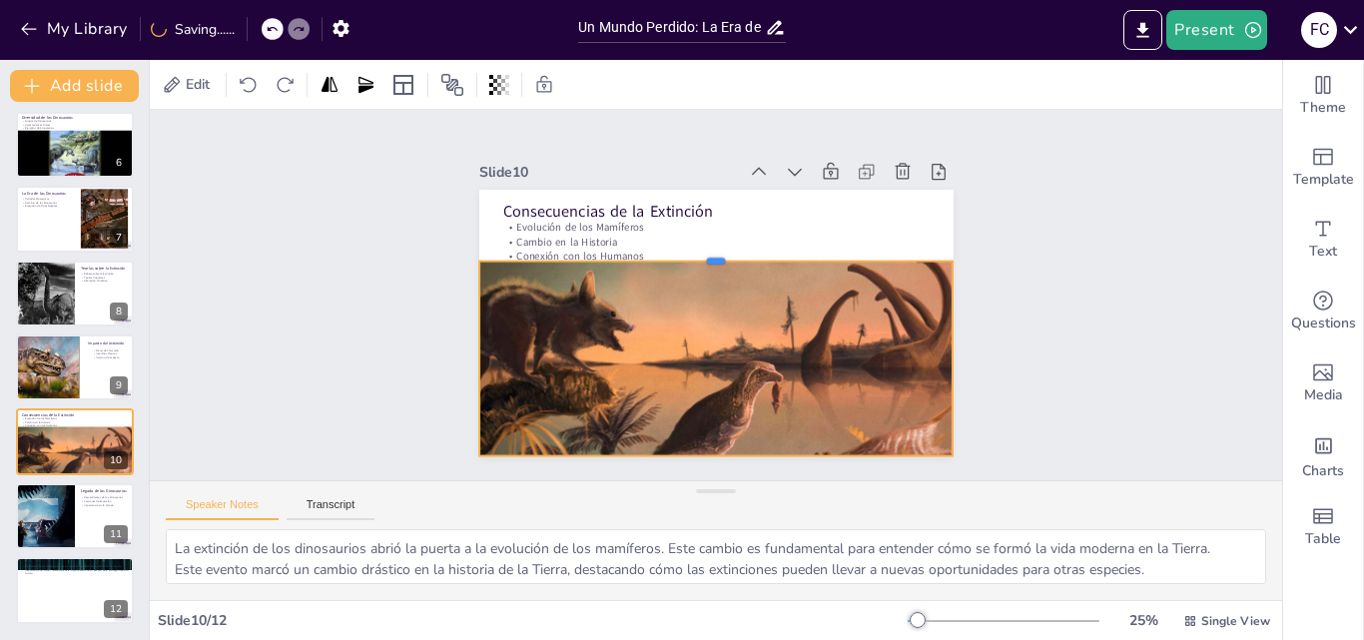
drag, startPoint x: 704, startPoint y: 393, endPoint x: 701, endPoint y: 252, distance: 141.8
click at [701, 252] on div at bounding box center [716, 254] width 474 height 16
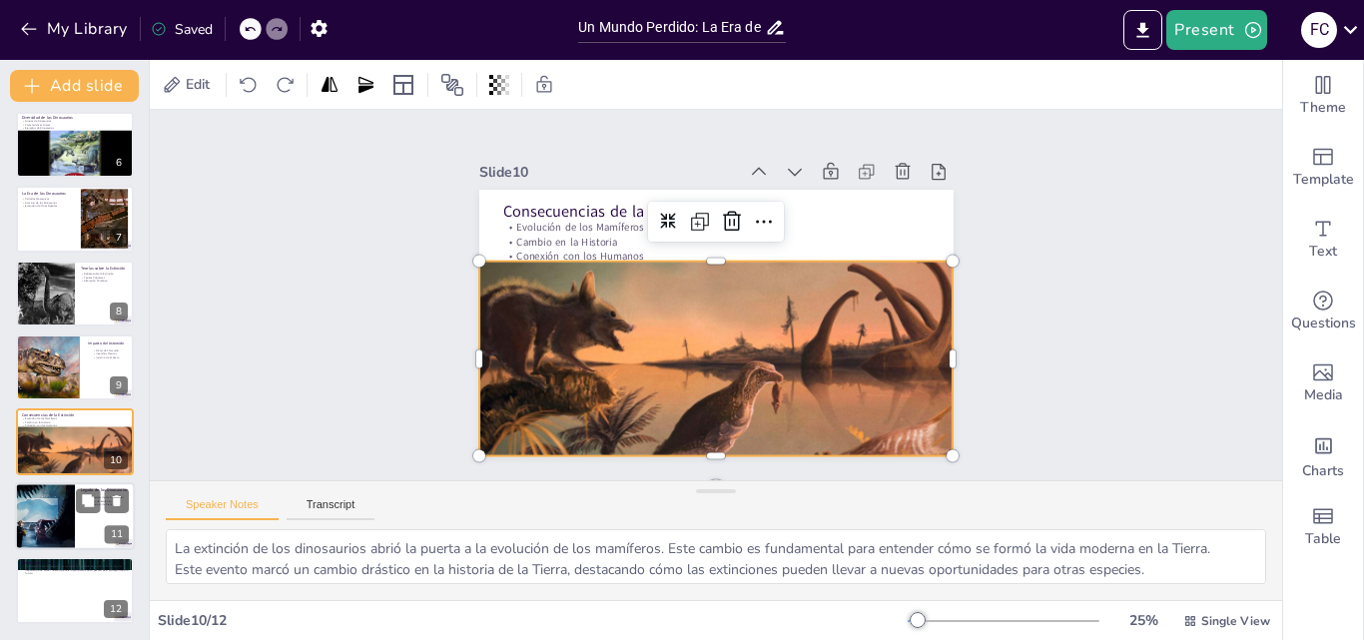
click at [57, 518] on div at bounding box center [44, 516] width 95 height 68
type textarea "La relación entre las aves modernas y los dinosaurios es fascinante y demuestra…"
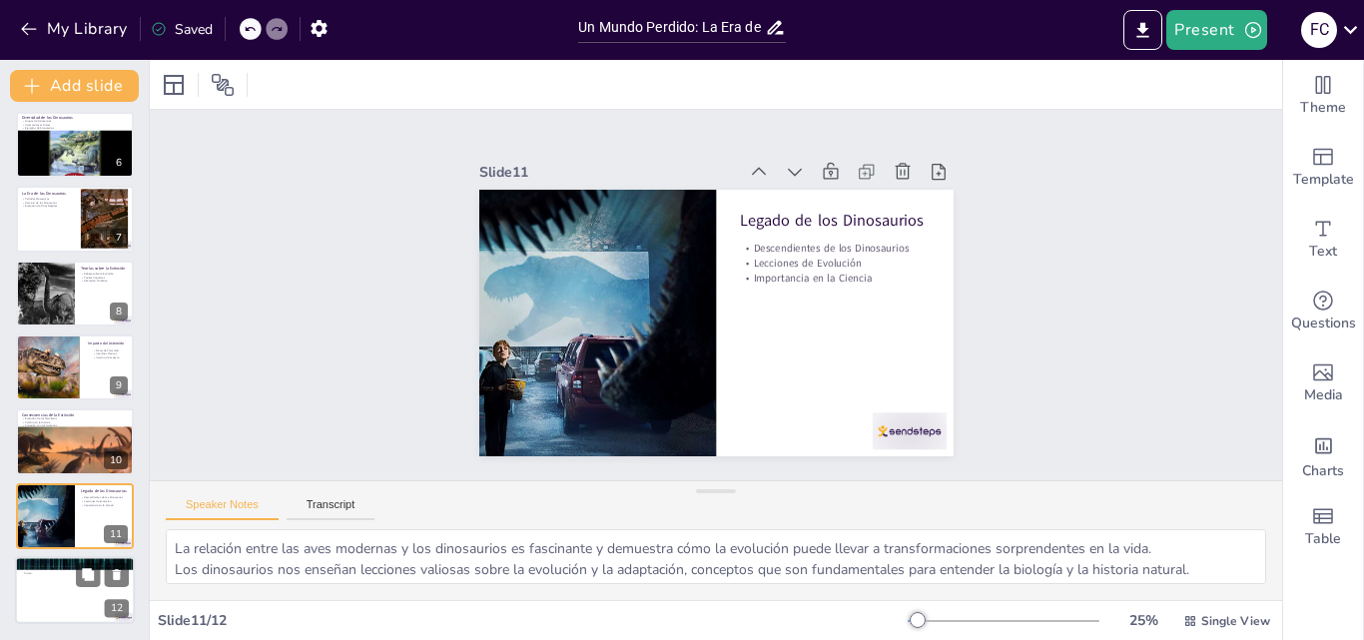
click at [54, 579] on div at bounding box center [75, 590] width 120 height 68
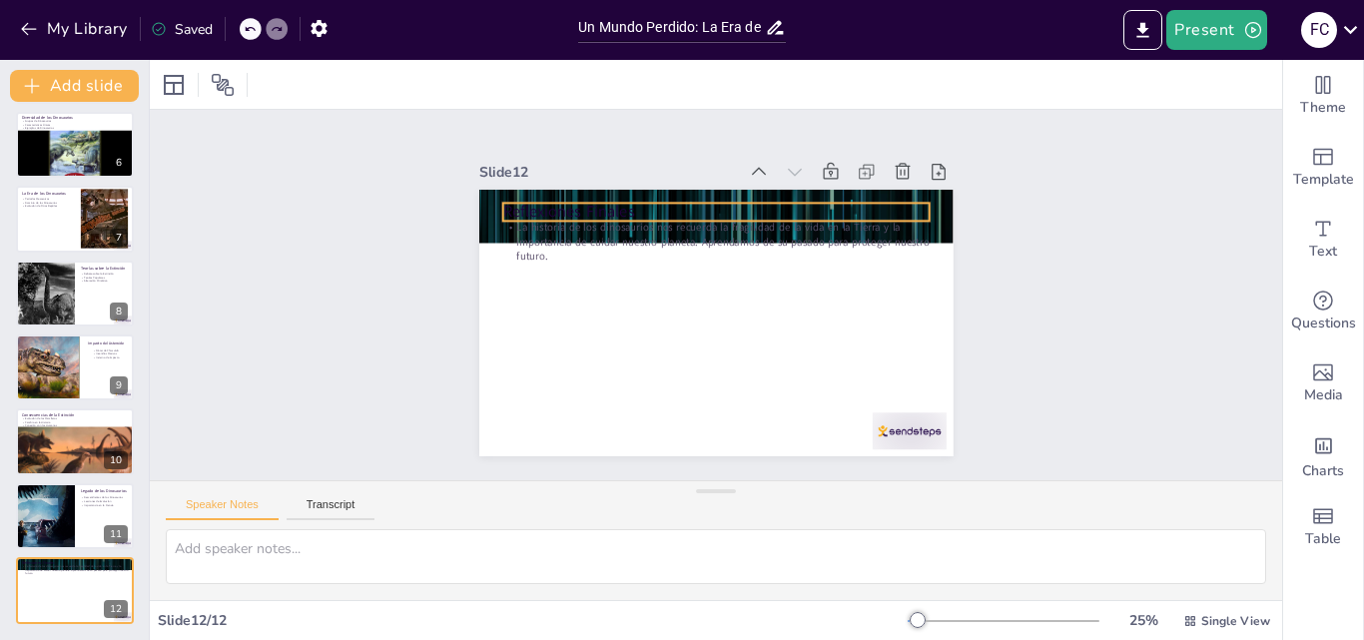
click at [654, 212] on p "Reflexiones Finales" at bounding box center [715, 212] width 426 height 22
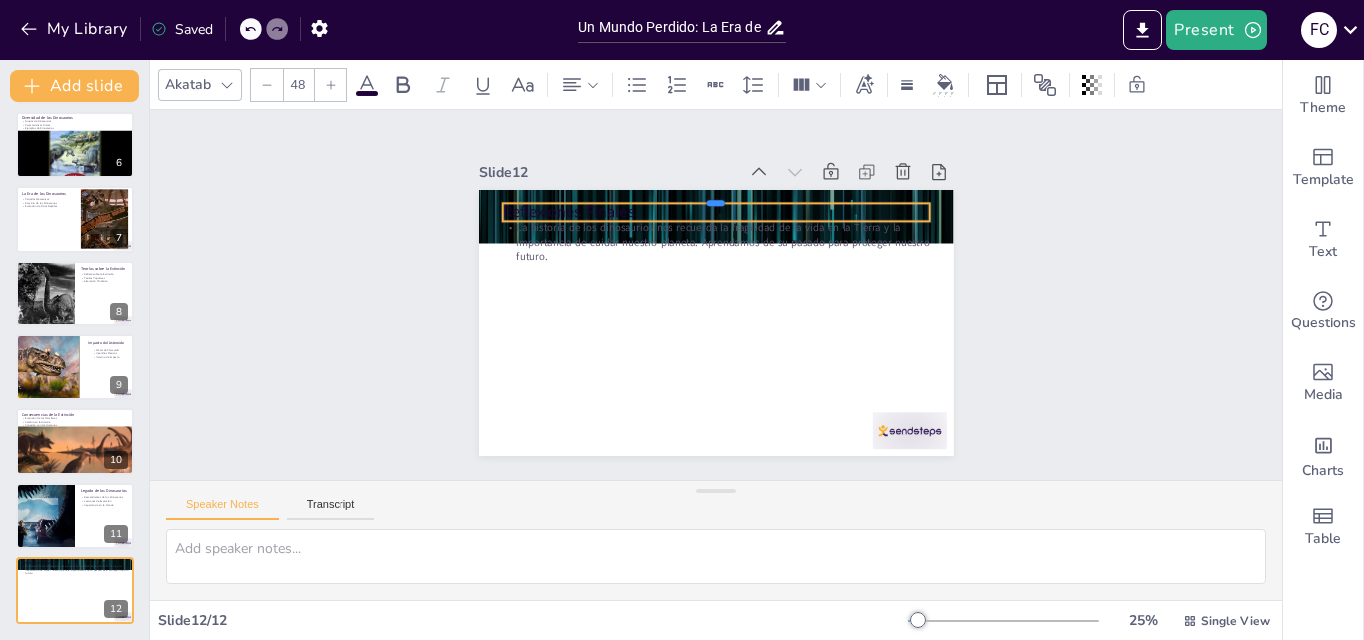
click at [678, 193] on div at bounding box center [715, 195] width 426 height 16
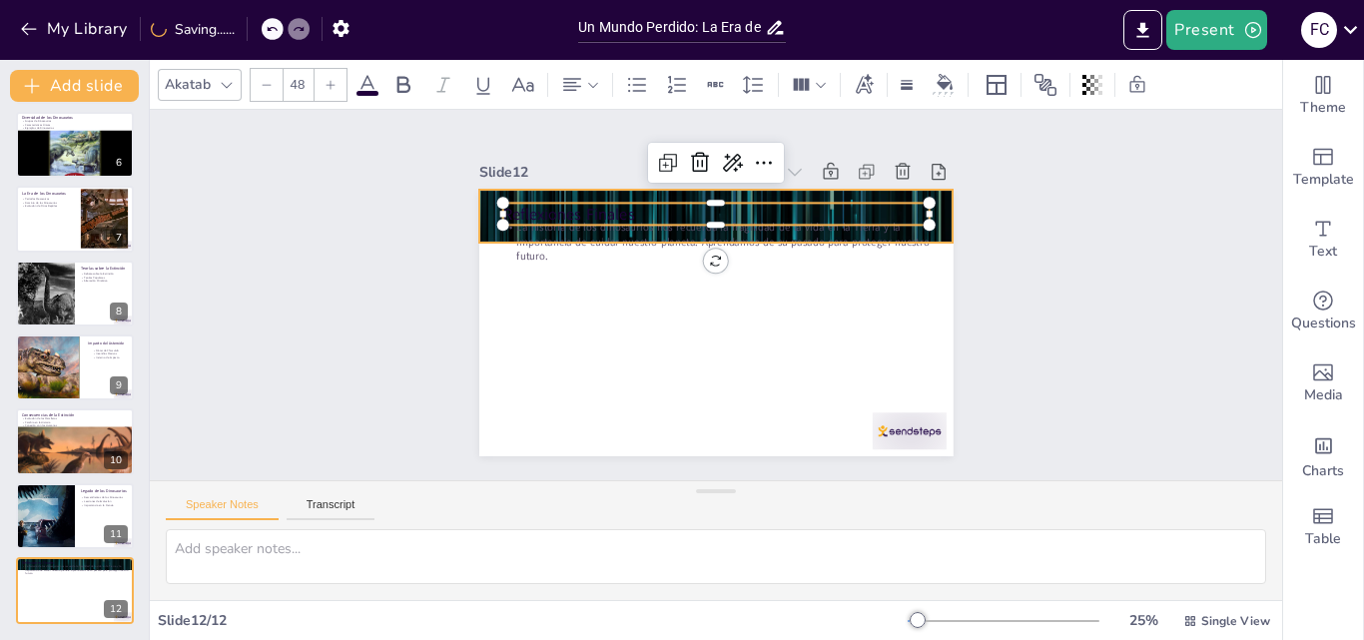
click at [479, 226] on div at bounding box center [716, 216] width 474 height 267
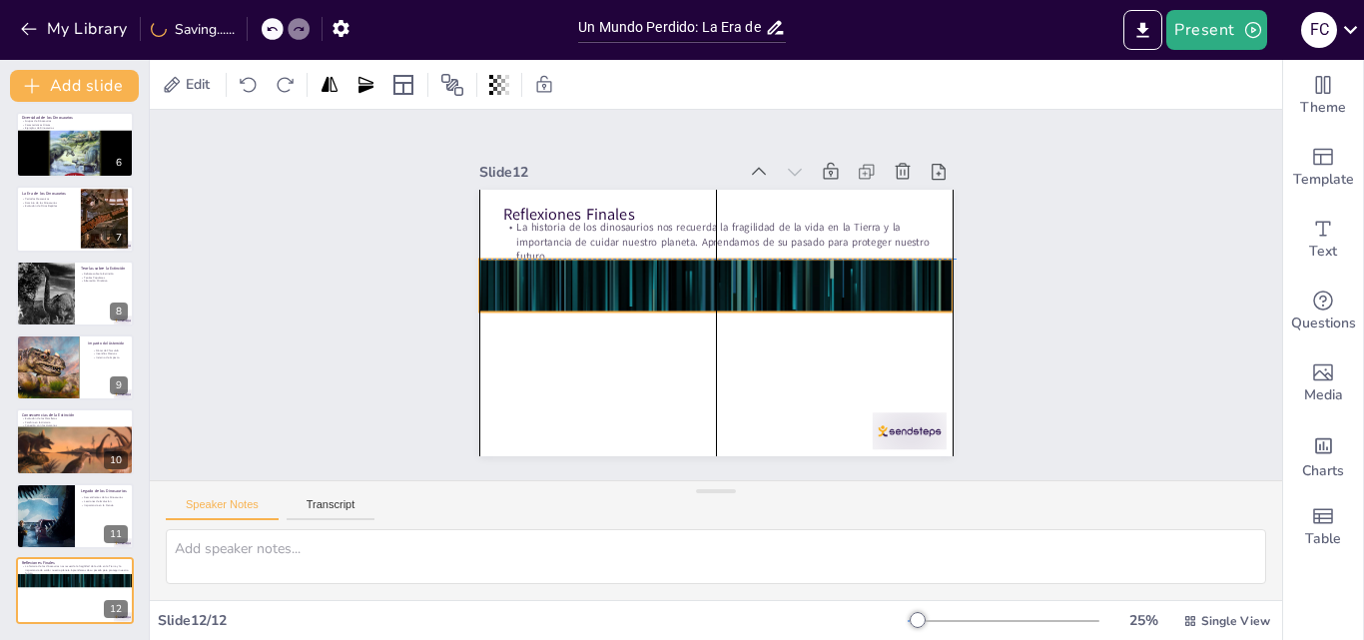
drag, startPoint x: 474, startPoint y: 226, endPoint x: 478, endPoint y: 296, distance: 70.0
click at [479, 296] on div at bounding box center [716, 286] width 474 height 267
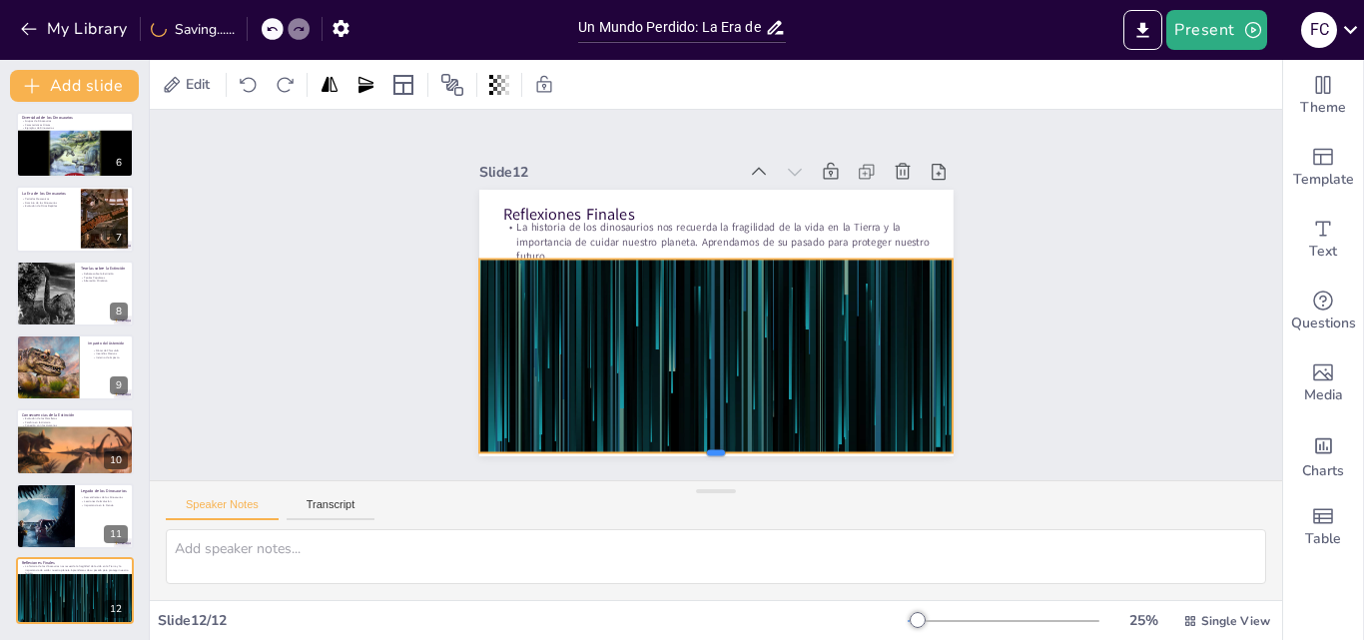
drag, startPoint x: 705, startPoint y: 323, endPoint x: 694, endPoint y: 449, distance: 127.3
click at [694, 453] on div at bounding box center [716, 461] width 474 height 16
click at [1109, 393] on div "Slide 1 Modern room Save time and money while satisfying all your fashion, clot…" at bounding box center [716, 295] width 1132 height 370
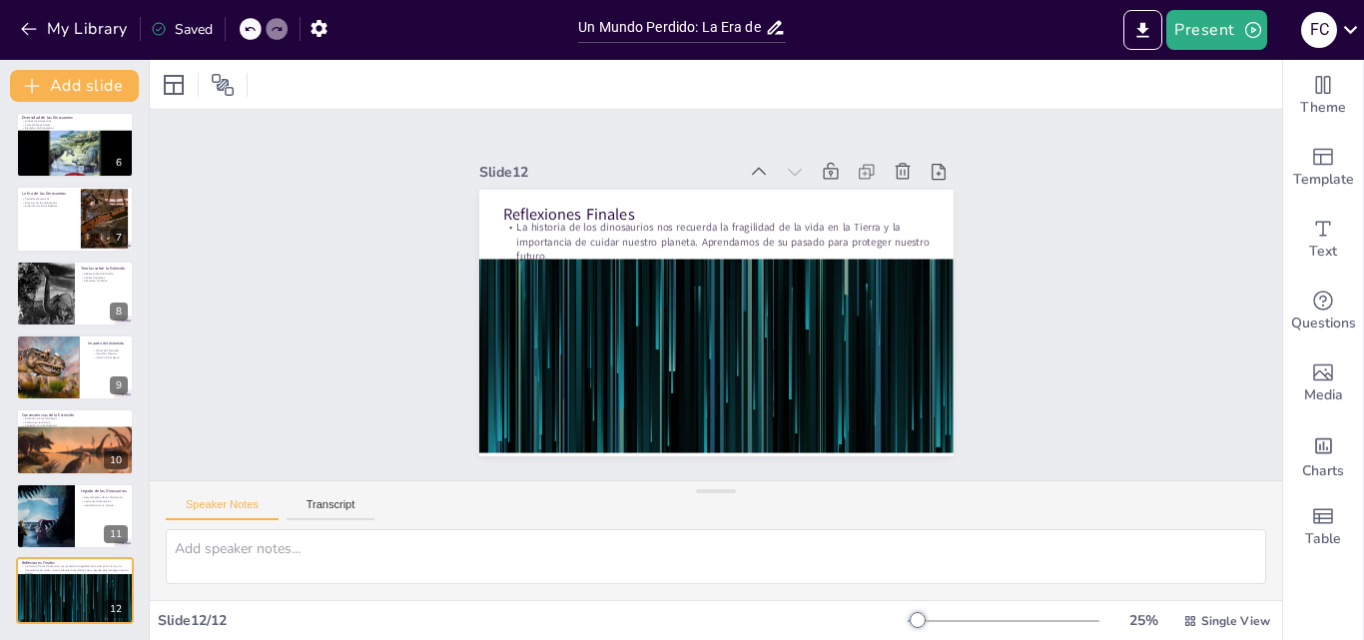
scroll to position [0, 0]
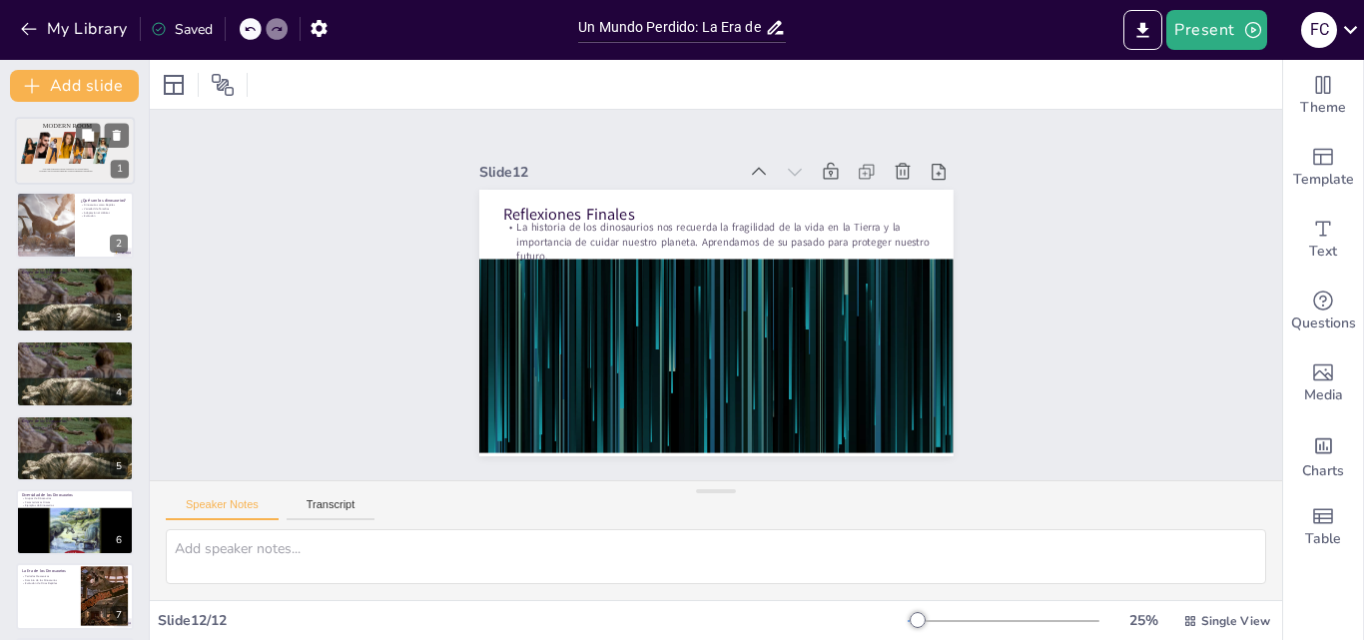
click at [61, 155] on div at bounding box center [67, 146] width 21 height 29
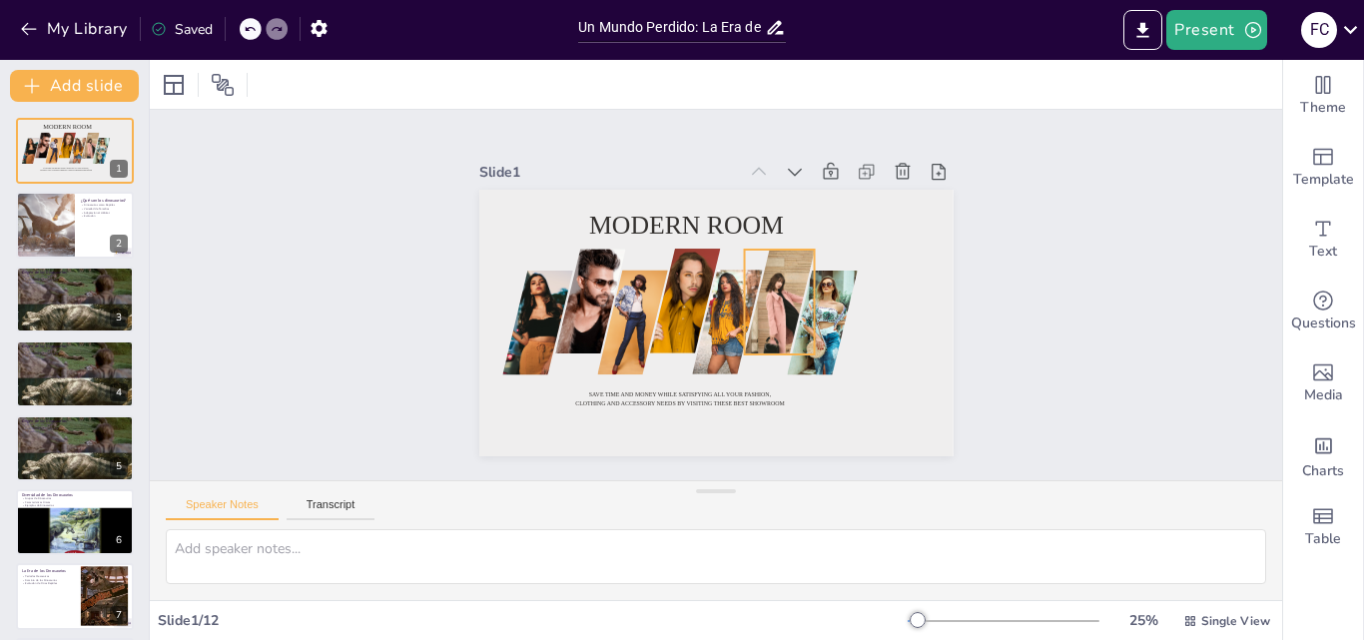
click at [764, 269] on div at bounding box center [795, 312] width 120 height 166
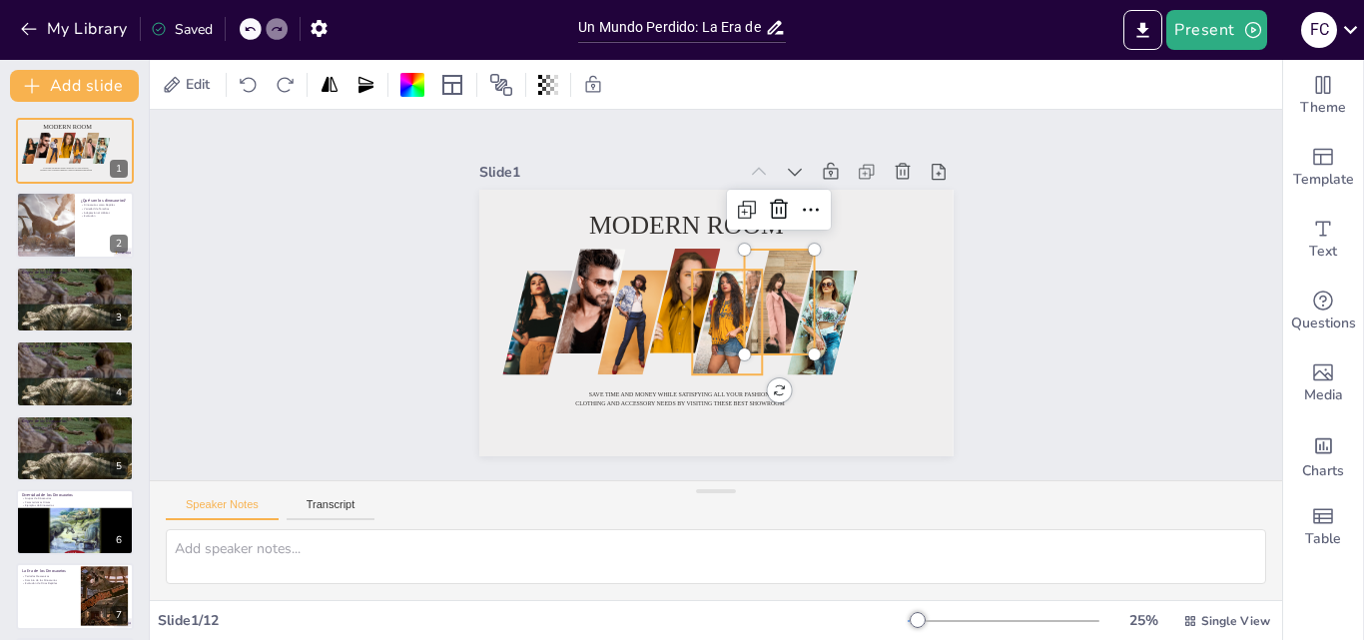
click at [713, 281] on div at bounding box center [724, 319] width 77 height 115
click at [655, 295] on div at bounding box center [688, 305] width 85 height 113
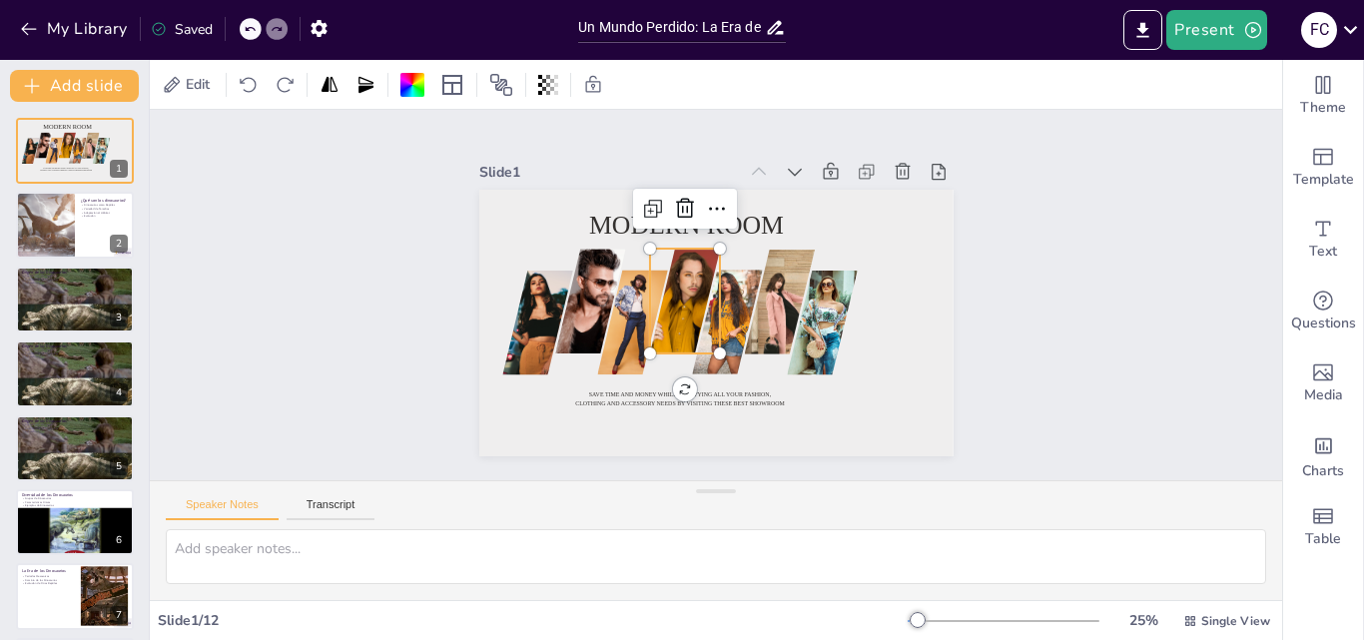
click at [592, 306] on div at bounding box center [629, 313] width 81 height 111
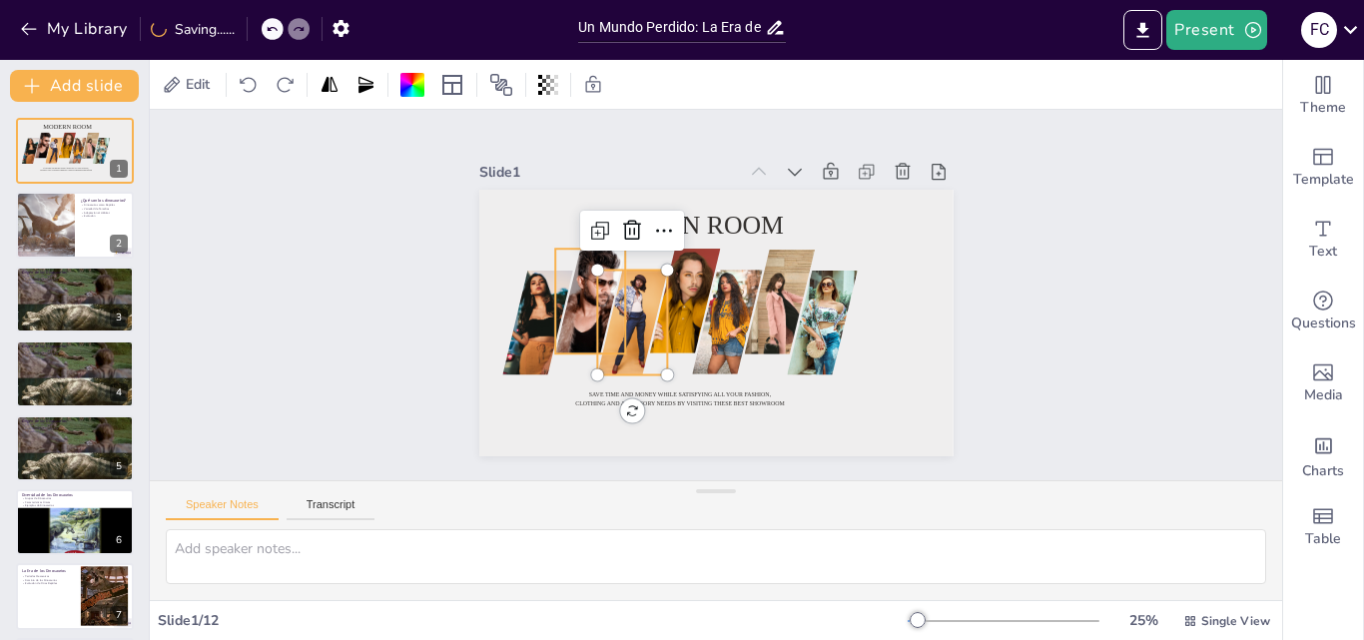
click at [576, 306] on div at bounding box center [590, 302] width 70 height 106
click at [507, 306] on div at bounding box center [527, 329] width 92 height 138
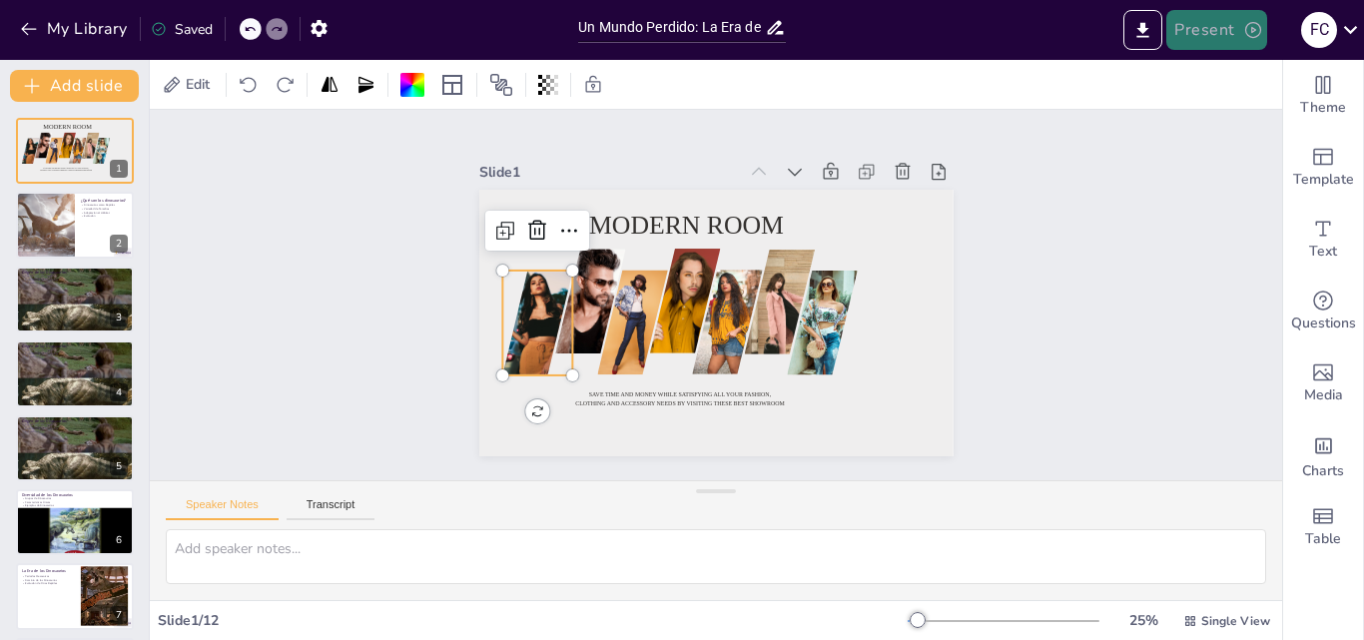
click at [1249, 33] on icon "button" at bounding box center [1253, 30] width 20 height 20
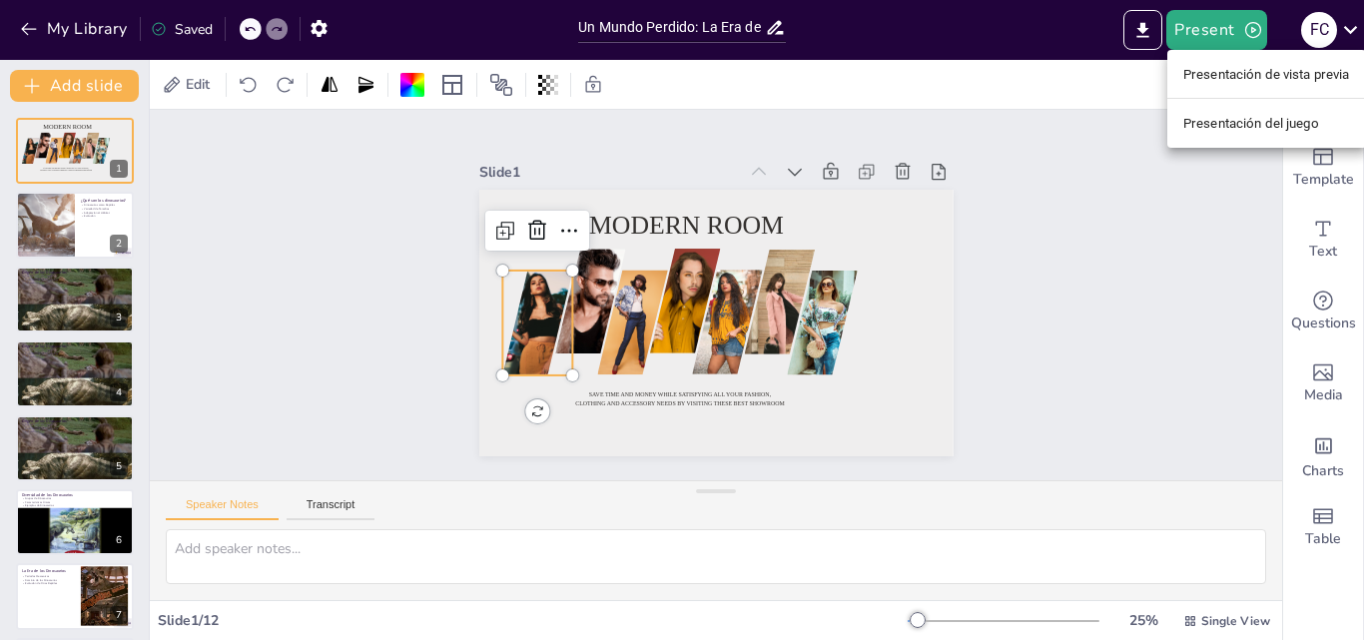
click at [1240, 76] on font "Presentación de vista previa" at bounding box center [1266, 74] width 167 height 15
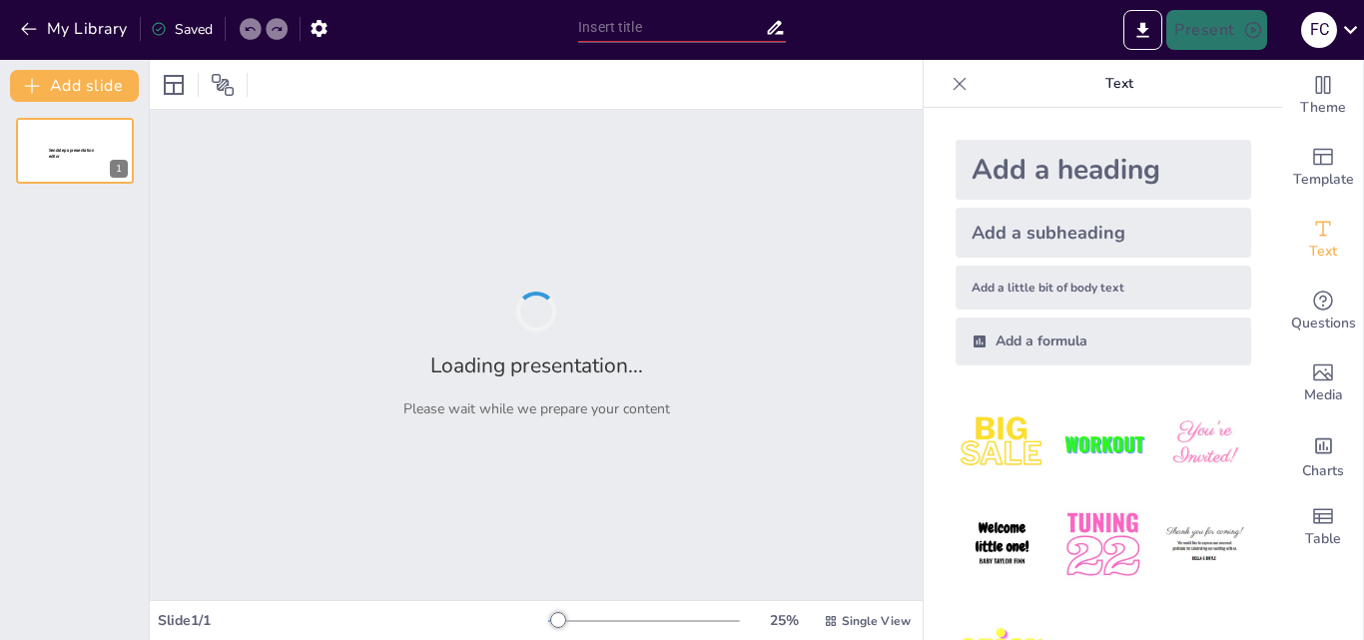
type input "Un Mundo Perdido: La Era de los Dinosaurios y su Impactante Final"
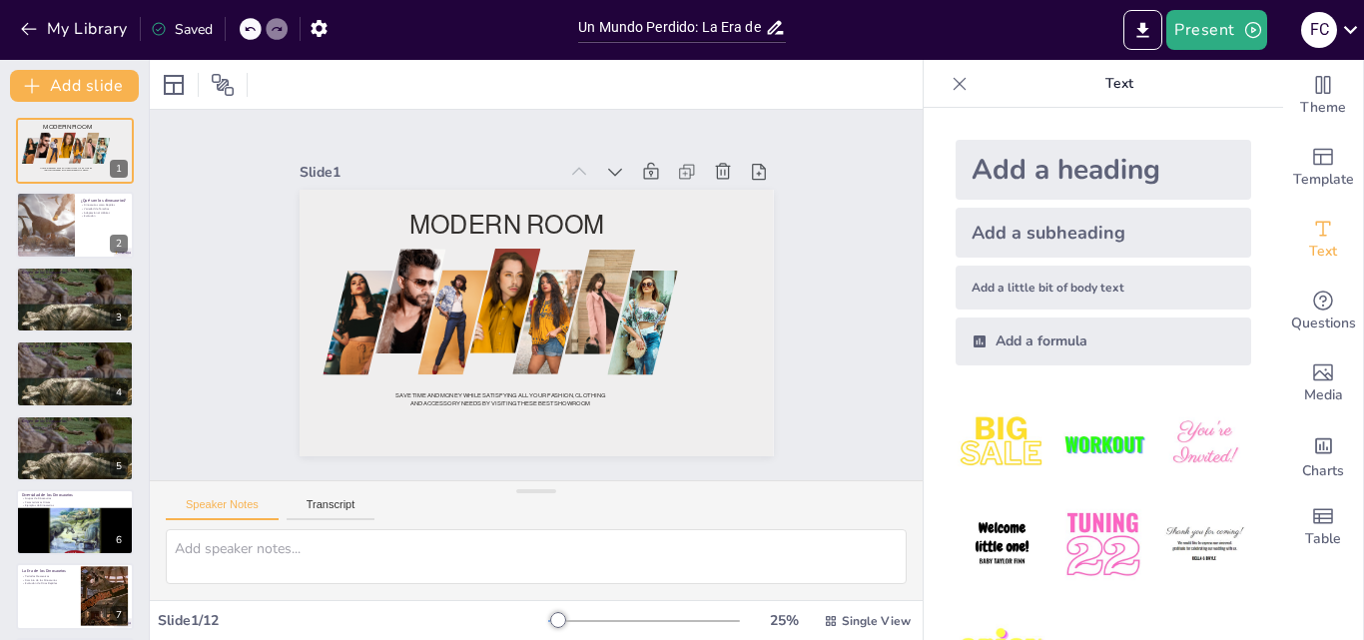
click at [950, 89] on icon at bounding box center [960, 84] width 20 height 20
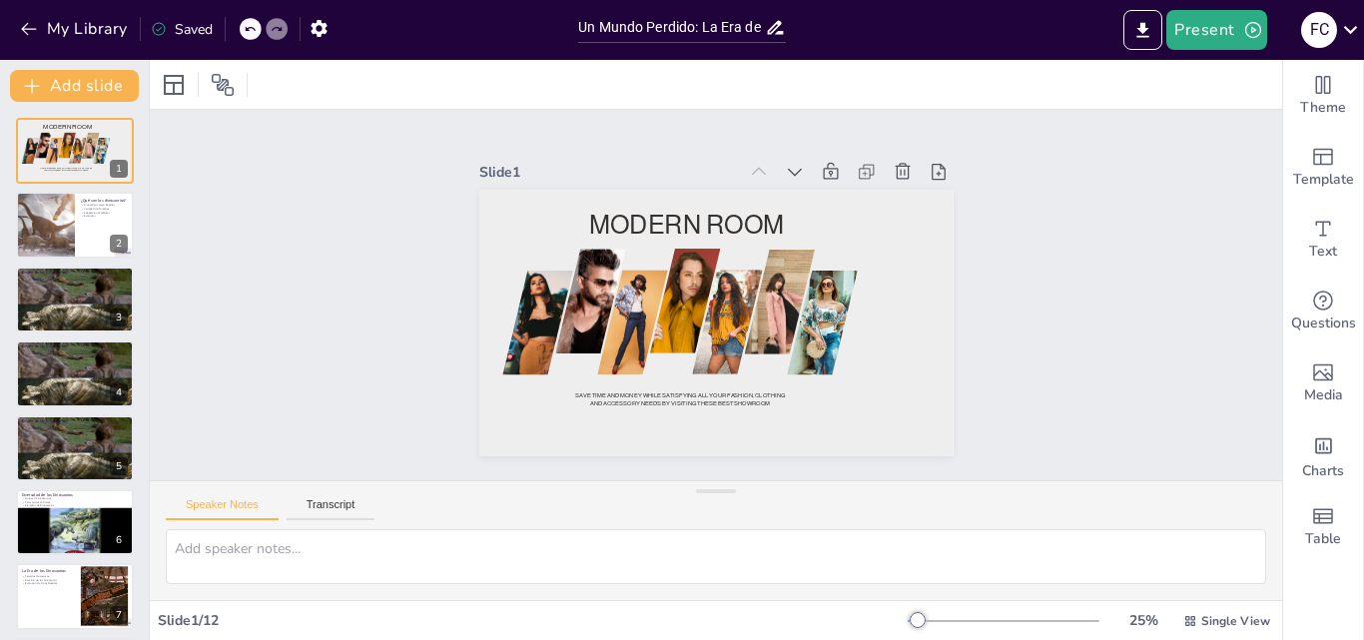
type textarea "Los dinosaurios son considerados reptiles, lo que significa que pertenecen al m…"
